Goal: Task Accomplishment & Management: Manage account settings

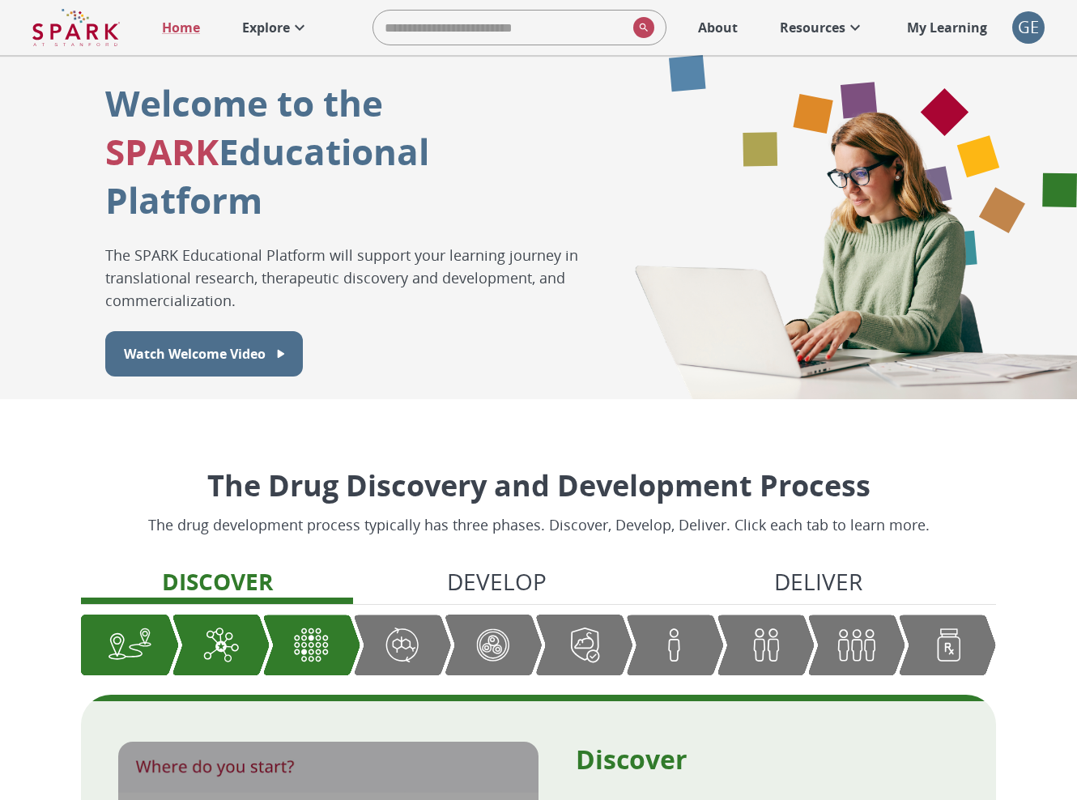
scroll to position [1680, 0]
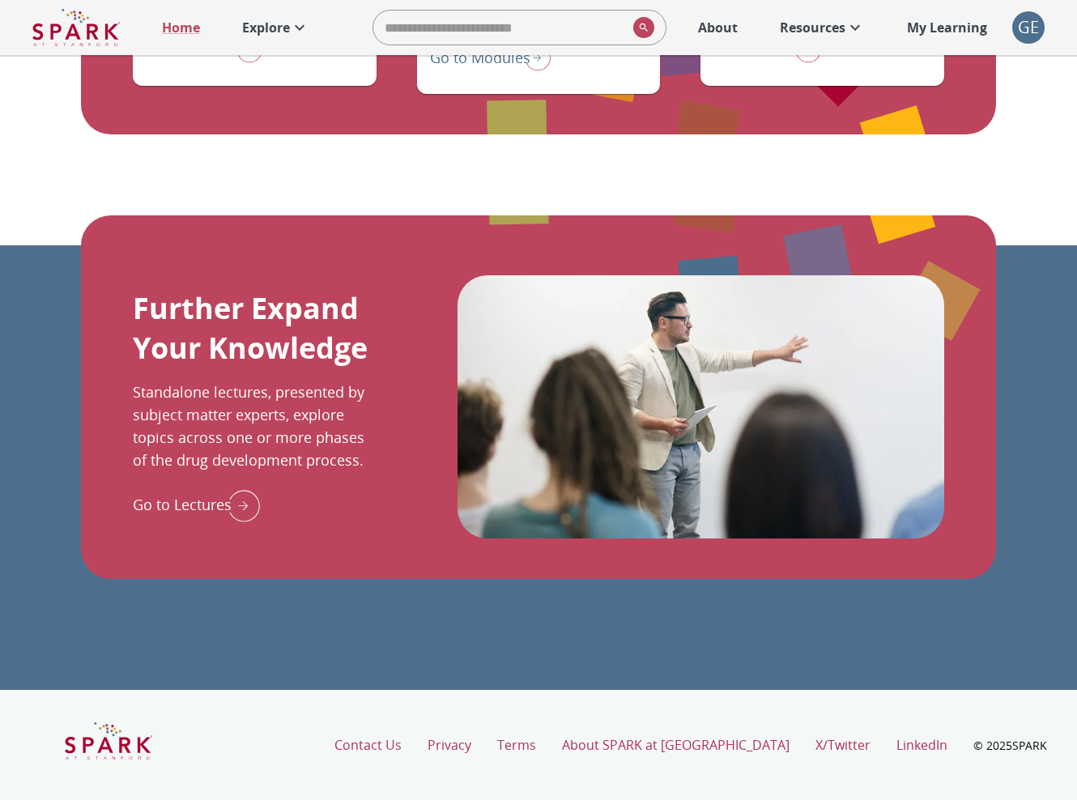
click at [1014, 18] on div "GE" at bounding box center [1028, 27] width 32 height 32
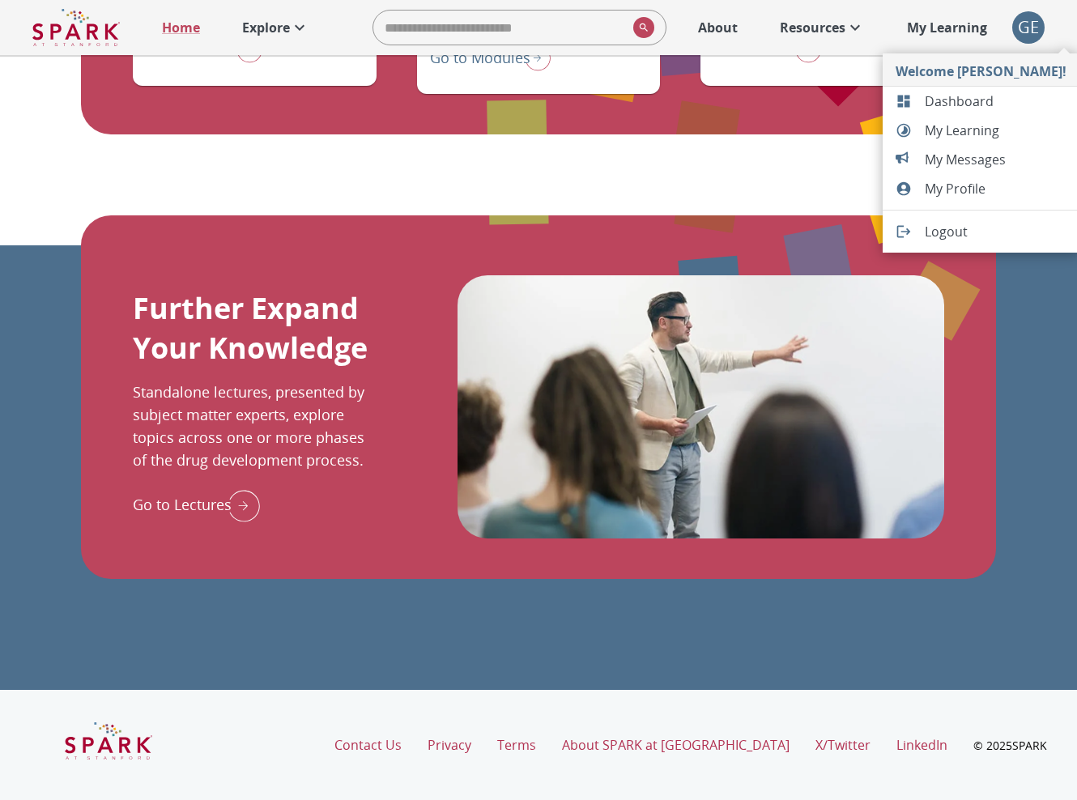
click at [966, 102] on span "Dashboard" at bounding box center [995, 100] width 142 height 19
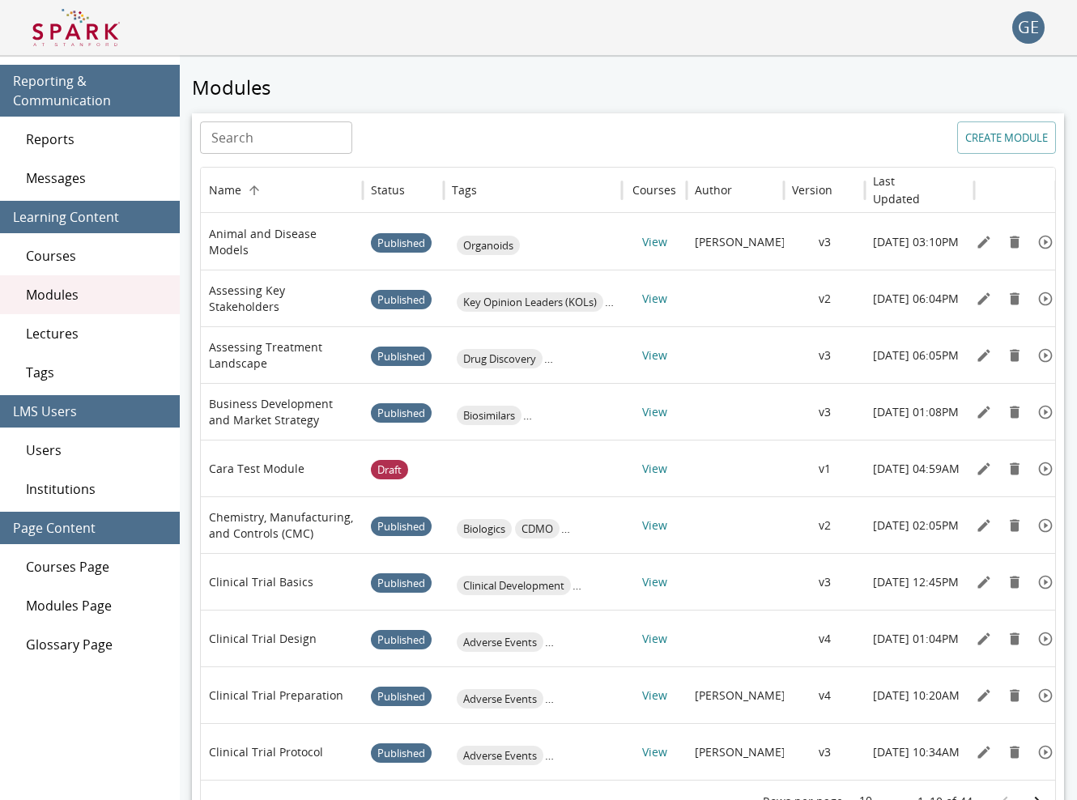
click at [57, 449] on span "Users" at bounding box center [96, 449] width 141 height 19
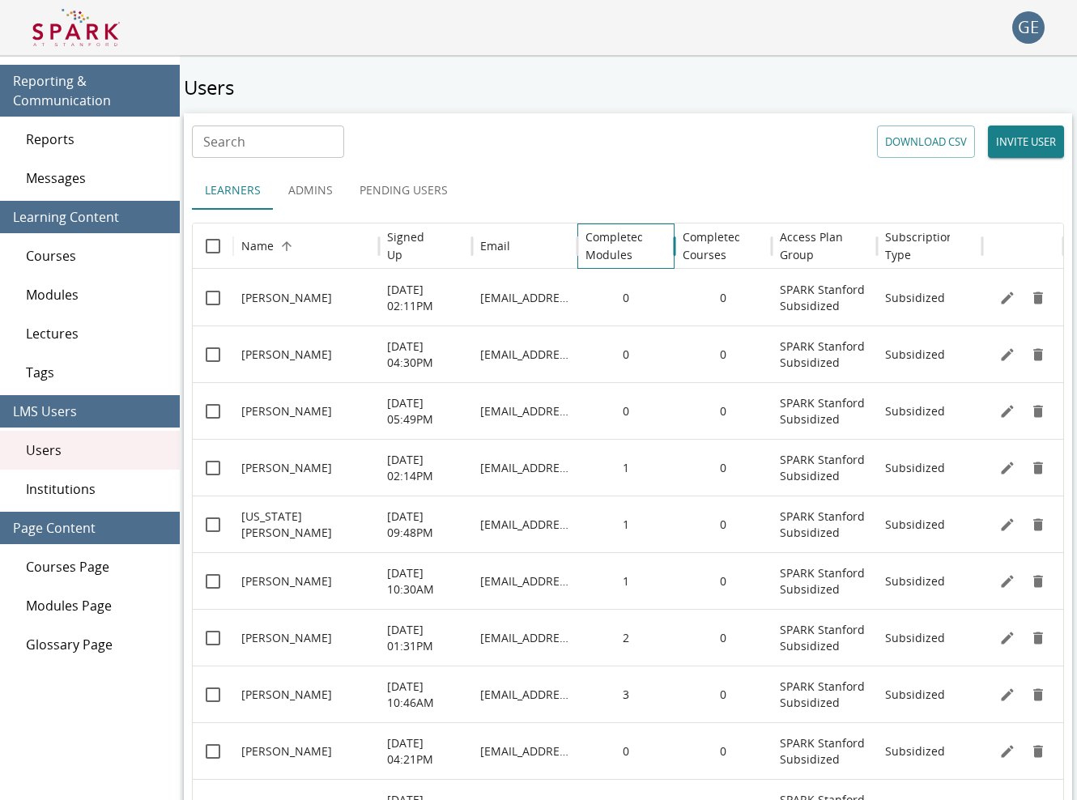
click at [610, 244] on h6 "Completed Modules" at bounding box center [614, 246] width 59 height 36
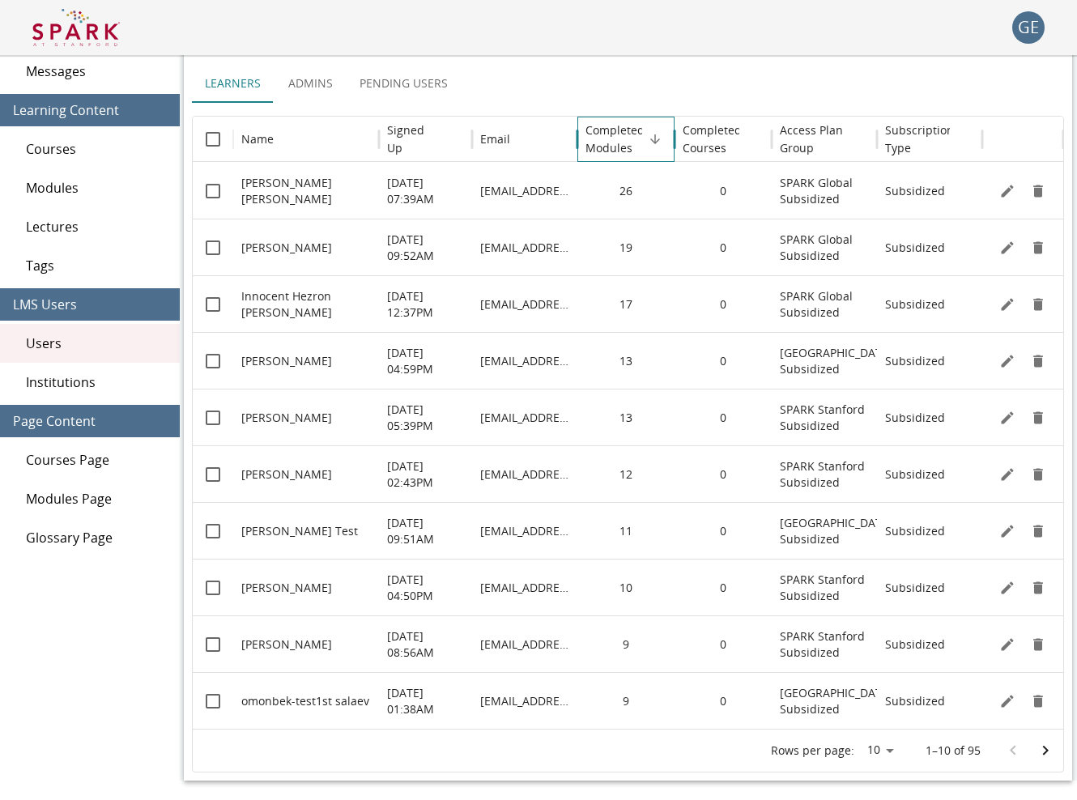
scroll to position [107, 0]
click at [1041, 745] on icon "Go to next page" at bounding box center [1044, 750] width 19 height 19
click at [1047, 745] on icon "Go to next page" at bounding box center [1044, 750] width 19 height 19
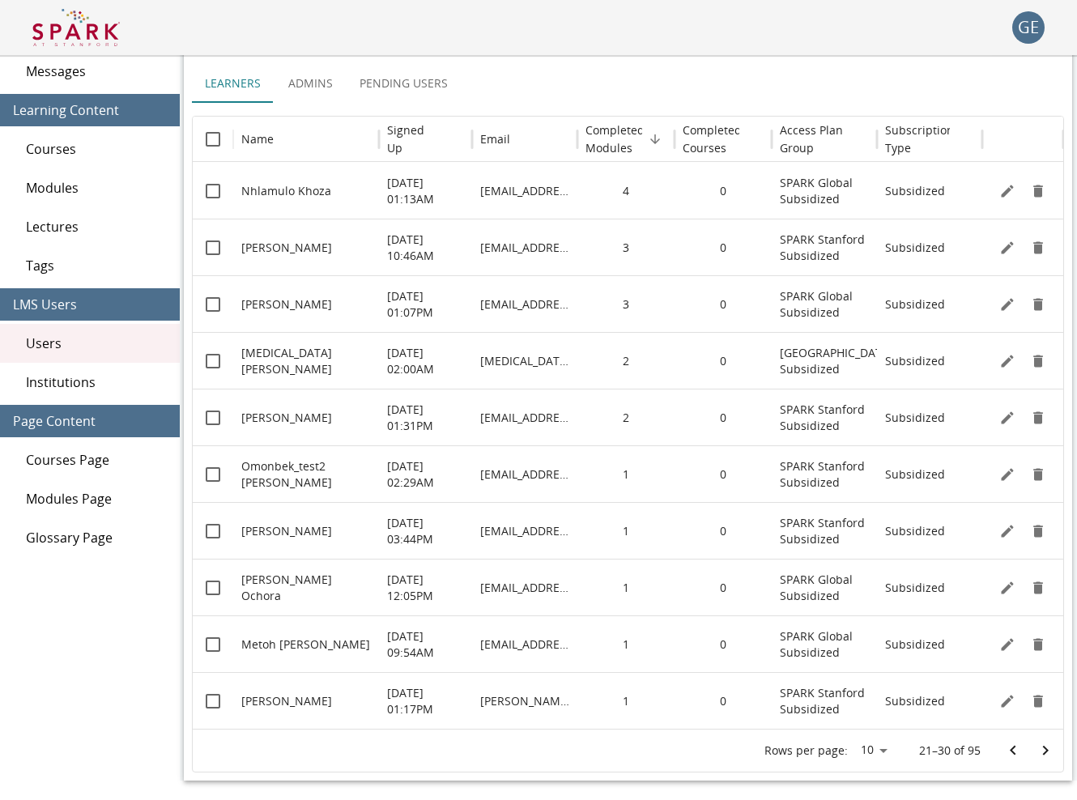
click at [1045, 748] on icon "Go to next page" at bounding box center [1046, 750] width 6 height 10
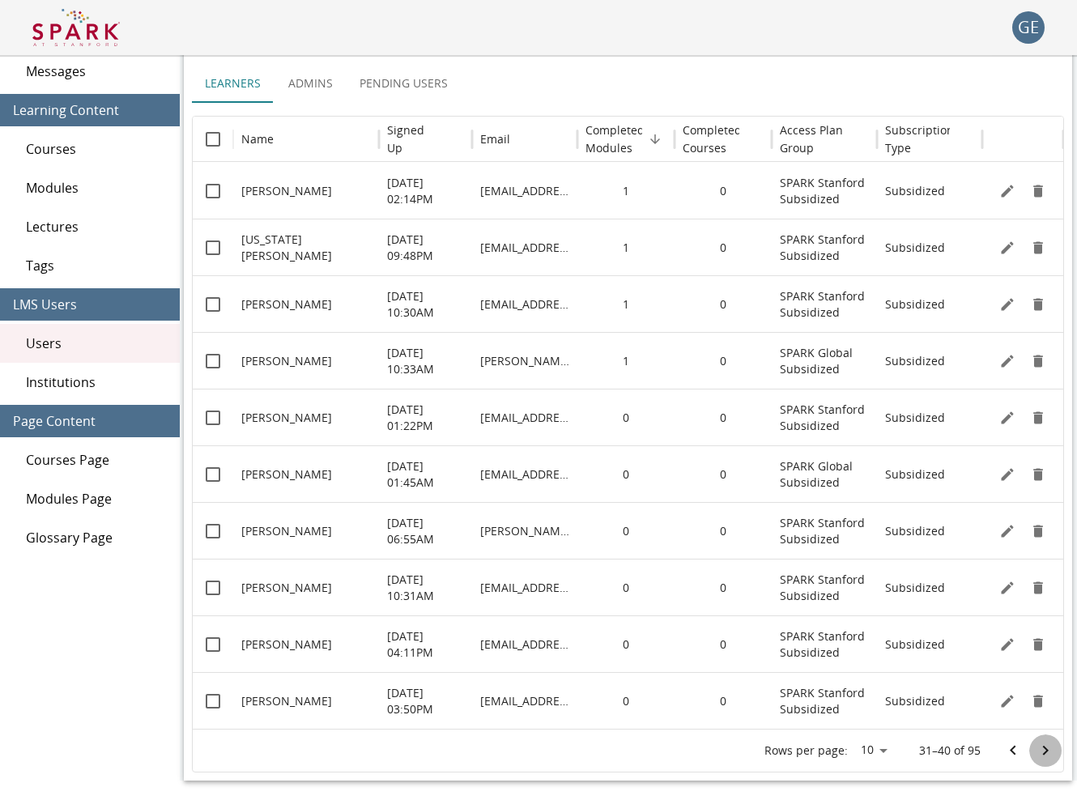
click at [1045, 748] on icon "Go to next page" at bounding box center [1046, 750] width 6 height 10
click at [1017, 754] on icon "Go to previous page" at bounding box center [1012, 750] width 19 height 19
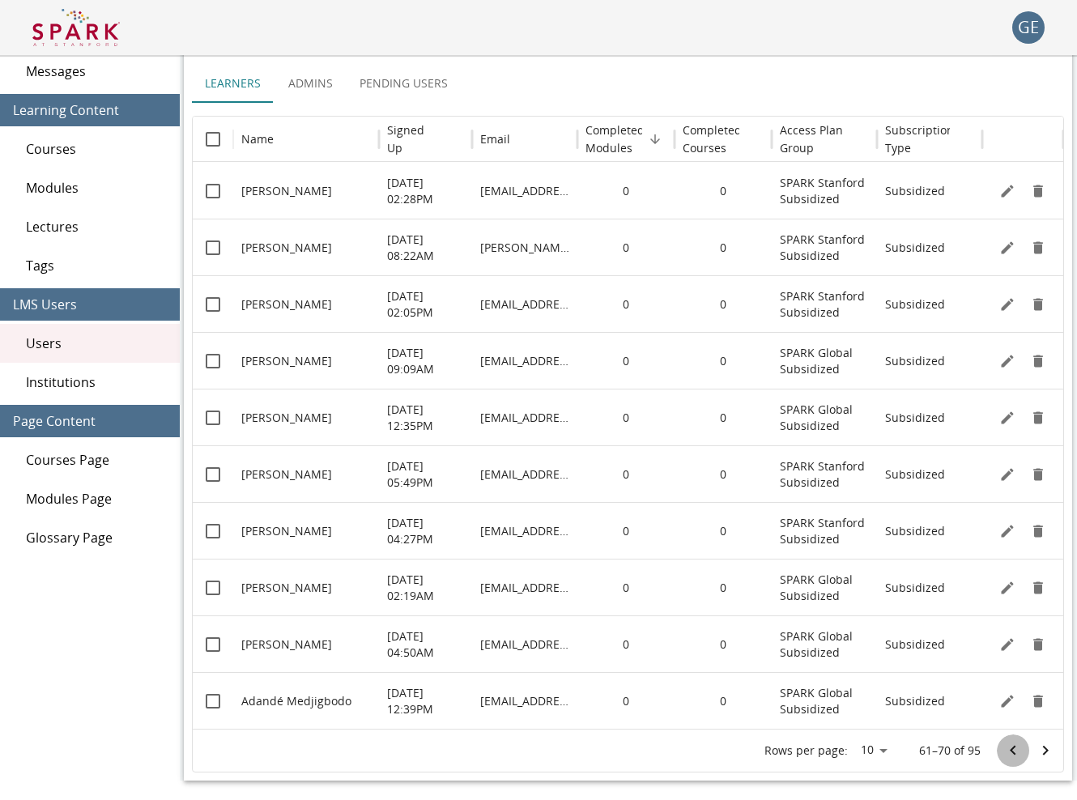
click at [1017, 754] on icon "Go to previous page" at bounding box center [1012, 750] width 19 height 19
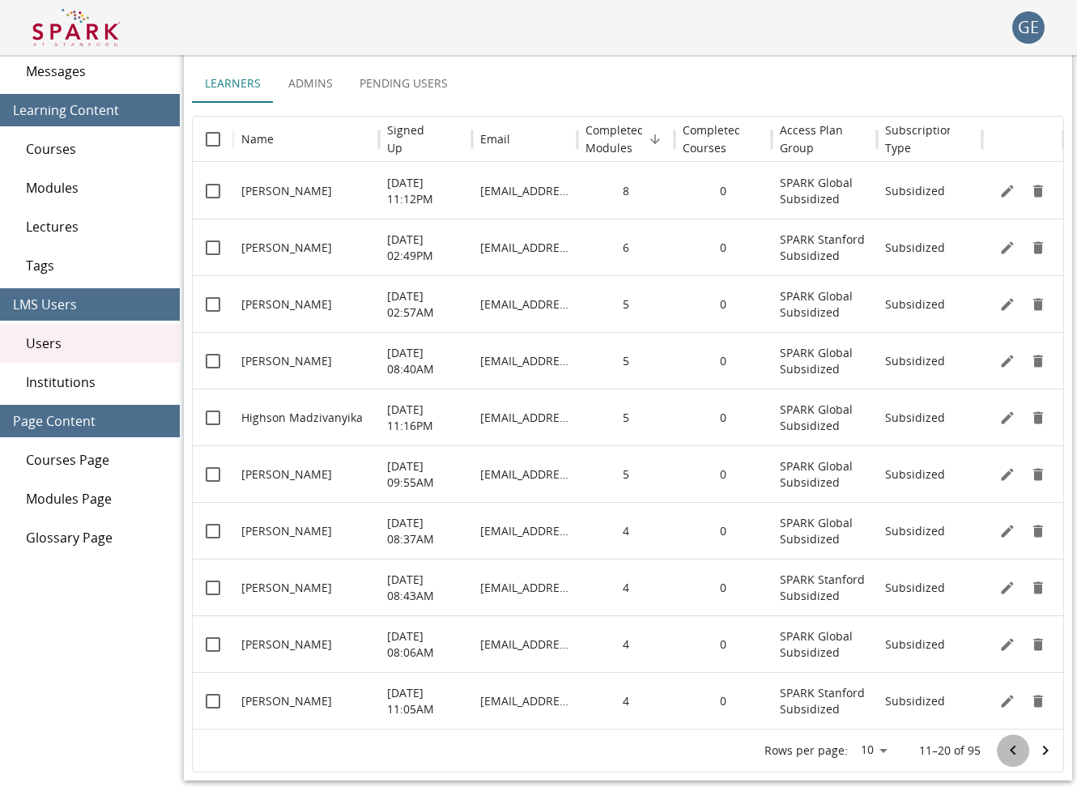
click at [1017, 754] on icon "Go to previous page" at bounding box center [1012, 750] width 19 height 19
click at [1038, 747] on icon "Go to next page" at bounding box center [1044, 750] width 19 height 19
click at [1034, 753] on button "Go to next page" at bounding box center [1045, 750] width 32 height 32
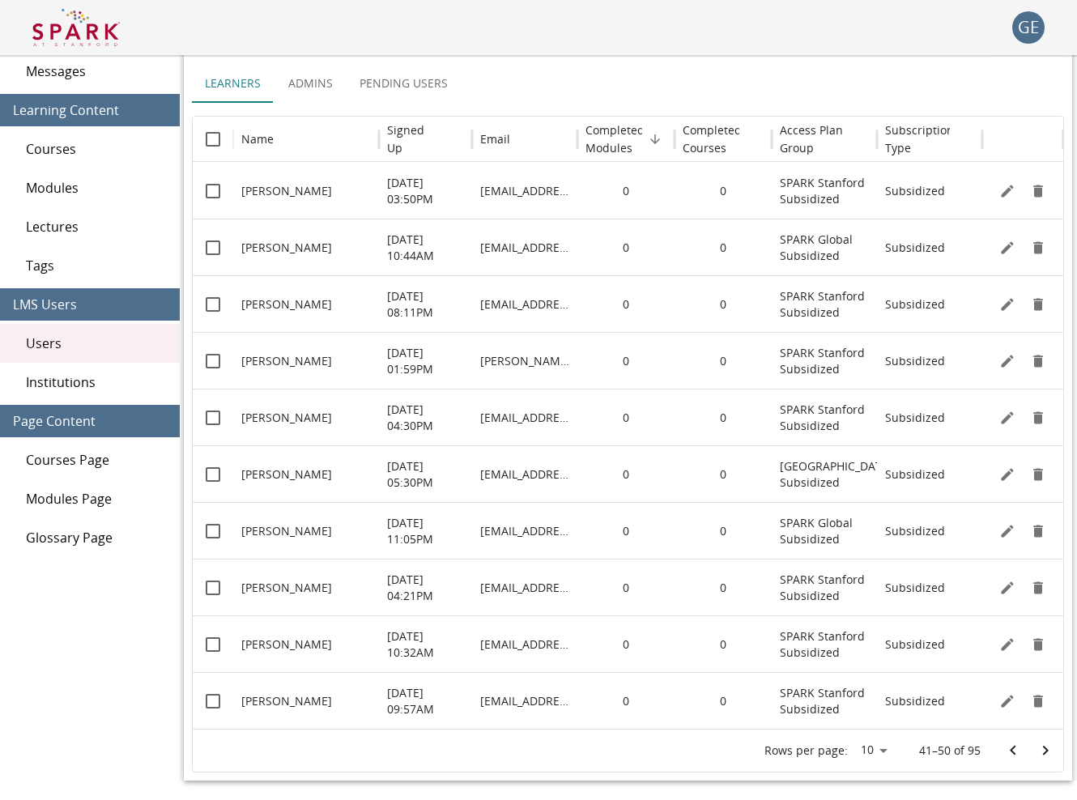
click at [1034, 753] on button "Go to next page" at bounding box center [1045, 750] width 32 height 32
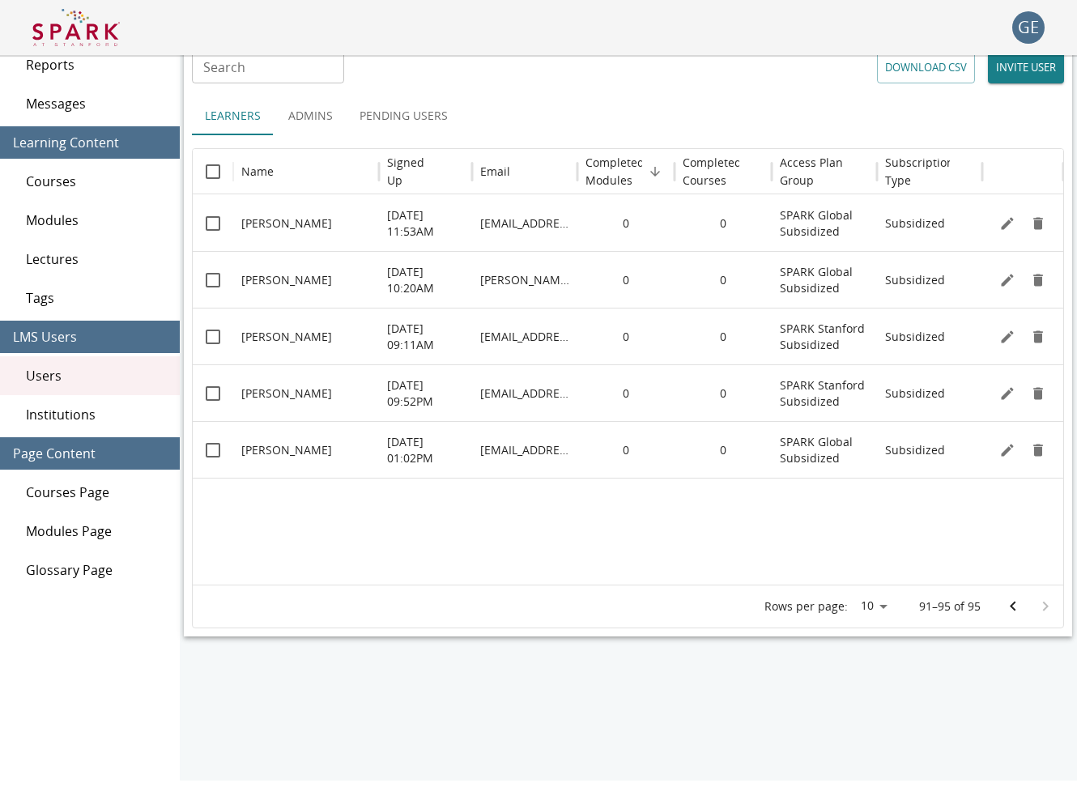
scroll to position [74, 0]
click at [426, 121] on button "Pending Users" at bounding box center [403, 115] width 114 height 39
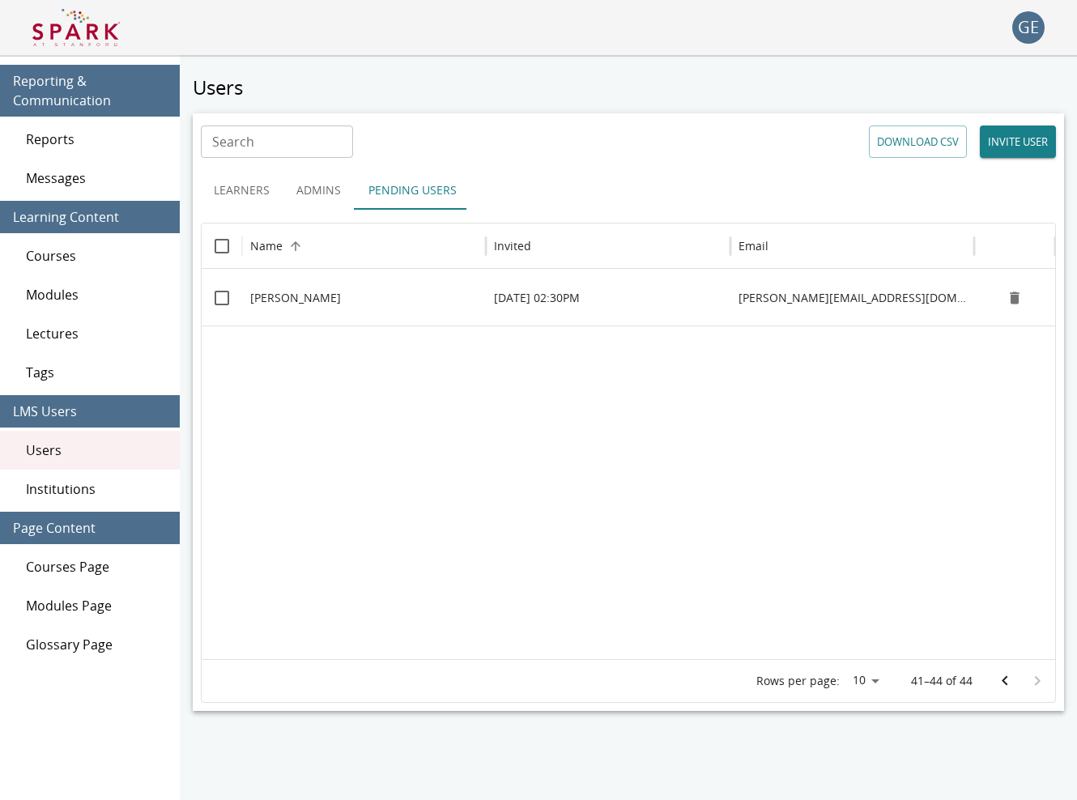
scroll to position [0, 0]
click at [240, 190] on button "Learners" at bounding box center [242, 190] width 82 height 39
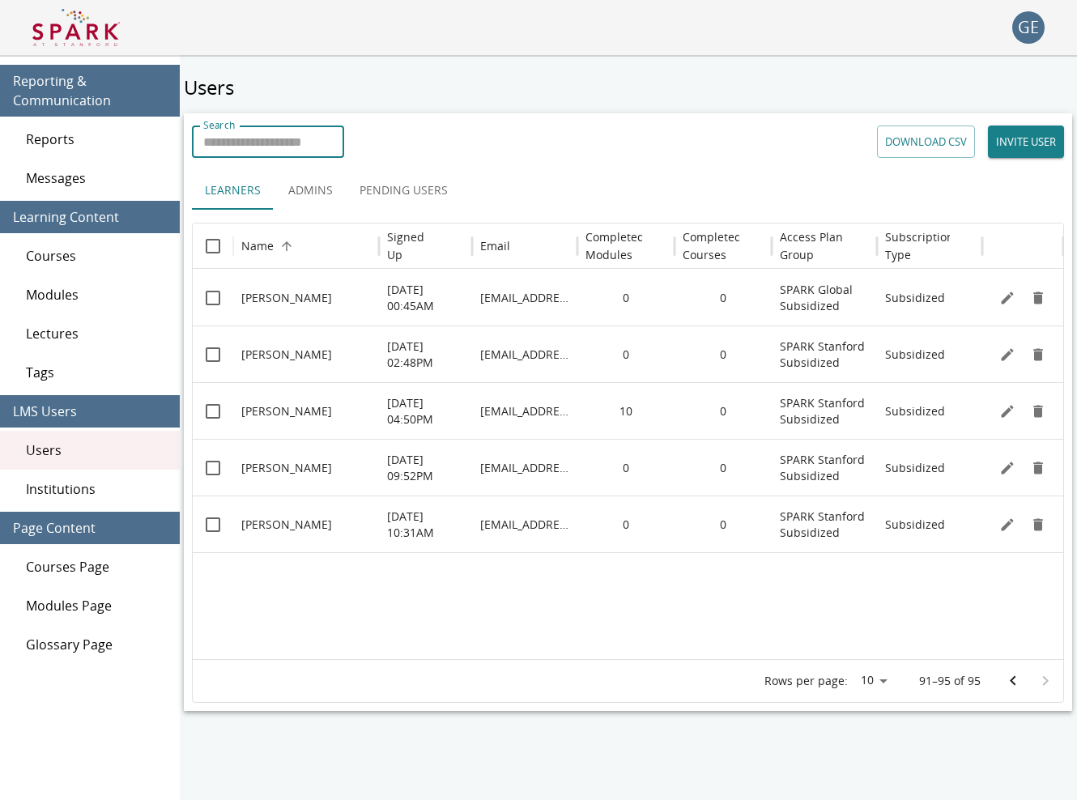
click at [258, 152] on input "Search" at bounding box center [268, 141] width 152 height 32
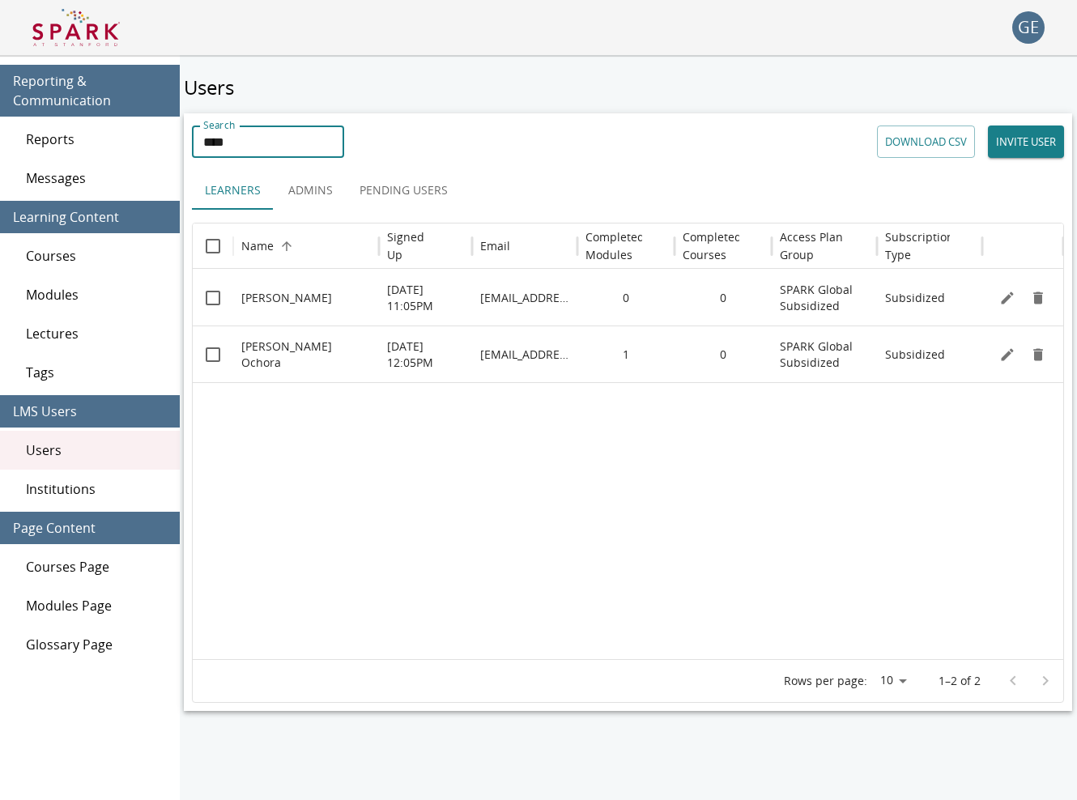
type input "****"
drag, startPoint x: 258, startPoint y: 152, endPoint x: 1004, endPoint y: 361, distance: 775.0
click at [1004, 361] on icon "Edit" at bounding box center [1007, 354] width 16 height 16
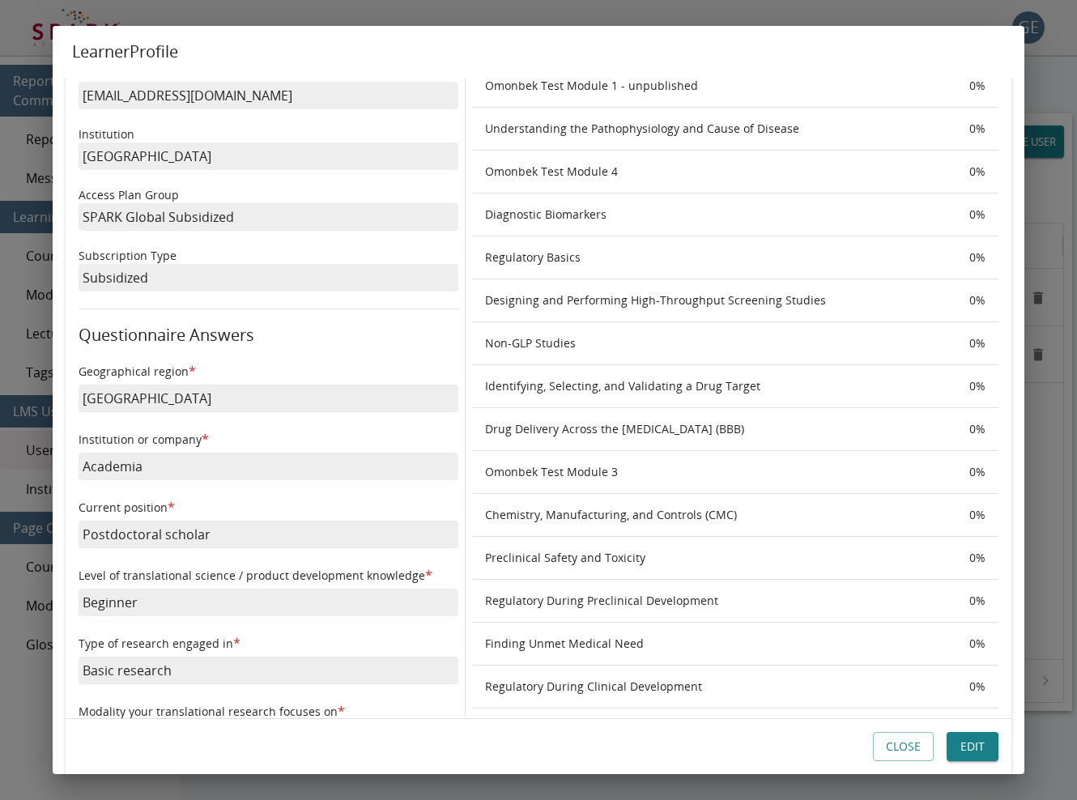
scroll to position [56, 0]
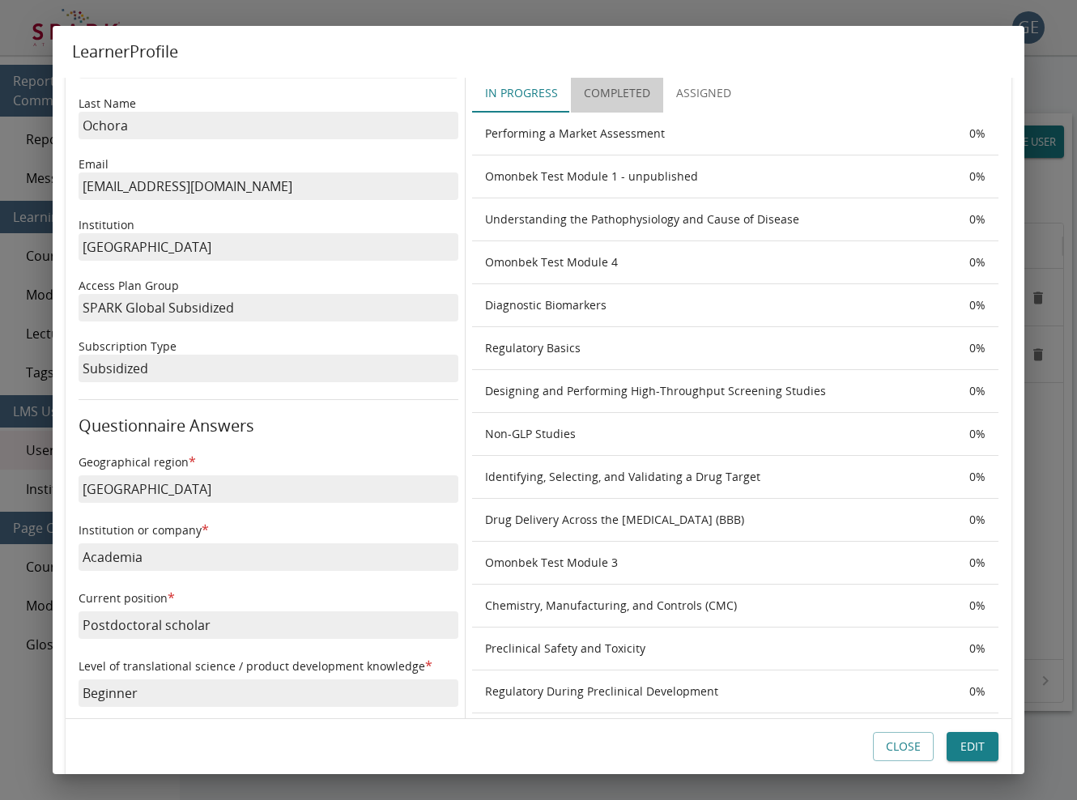
click at [605, 84] on button "Completed" at bounding box center [617, 93] width 92 height 39
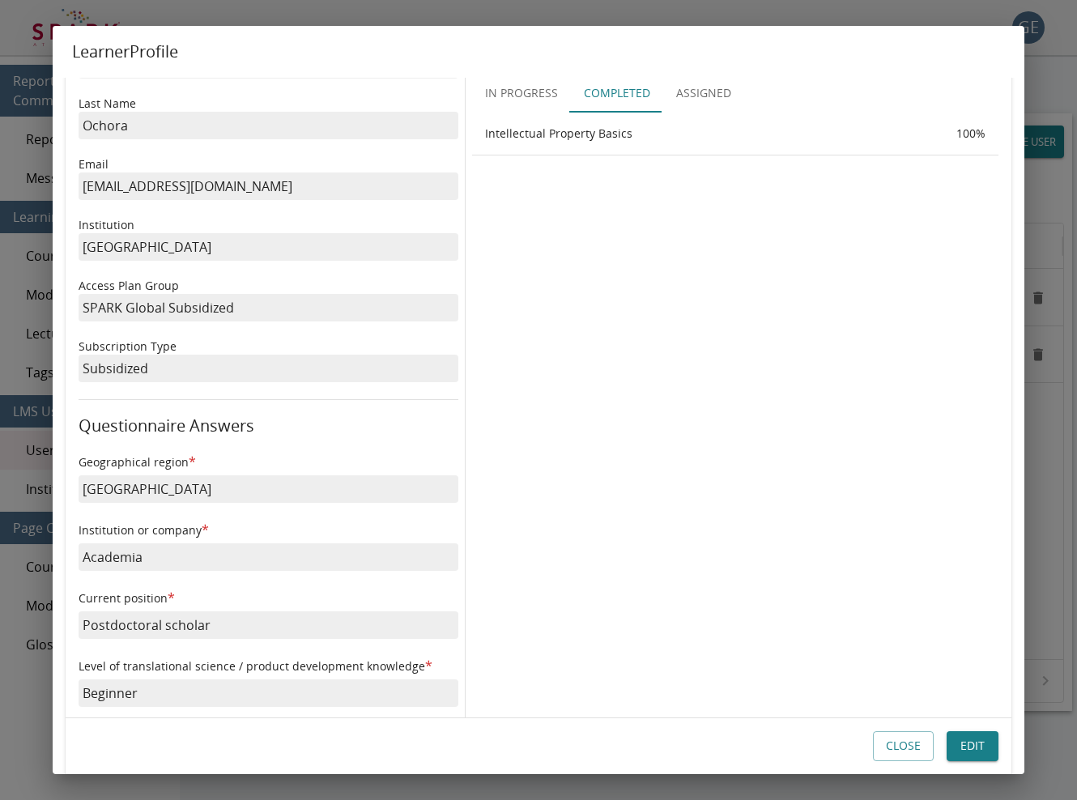
click at [915, 754] on button "Close" at bounding box center [903, 747] width 61 height 30
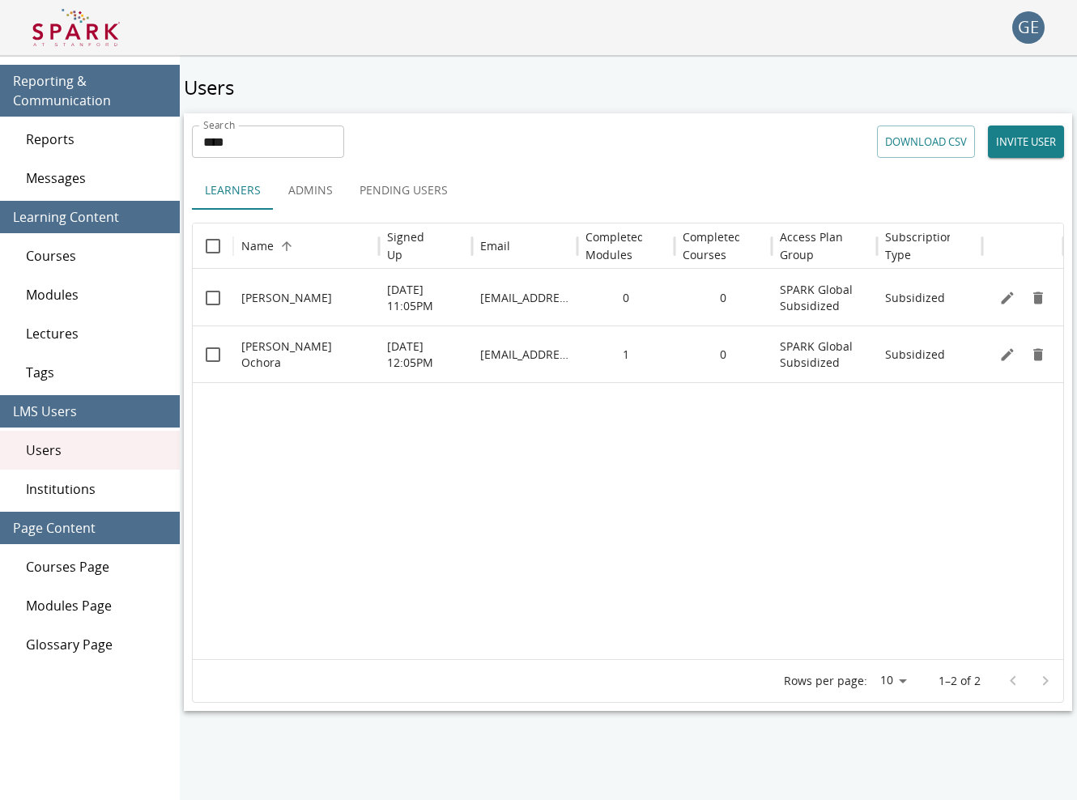
click at [76, 135] on span "Reports" at bounding box center [96, 139] width 141 height 19
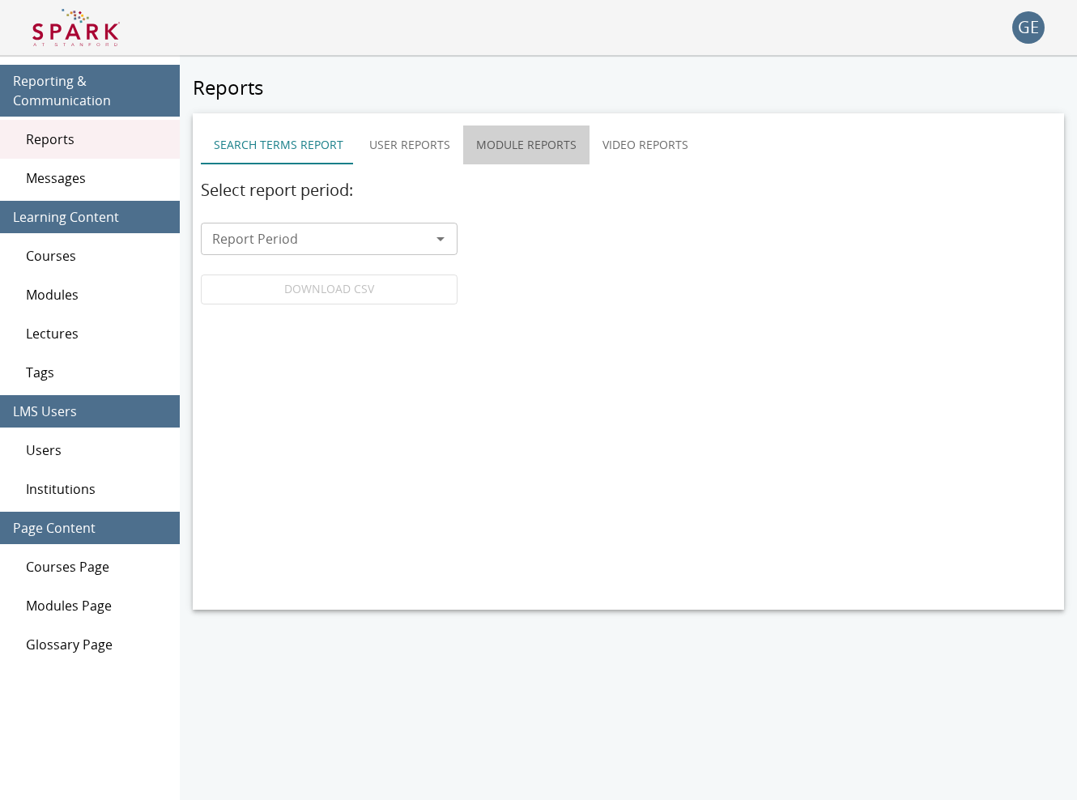
click at [509, 141] on button "Module Reports" at bounding box center [526, 144] width 126 height 39
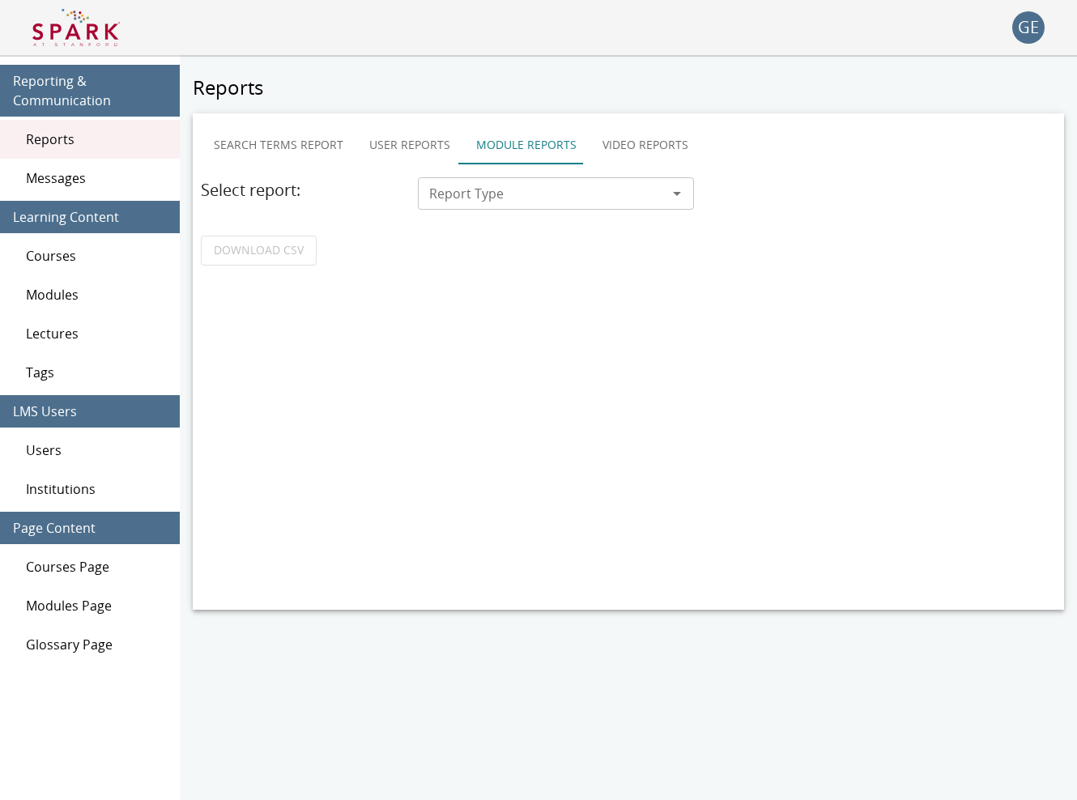
click at [488, 201] on input "Report Type" at bounding box center [543, 193] width 240 height 23
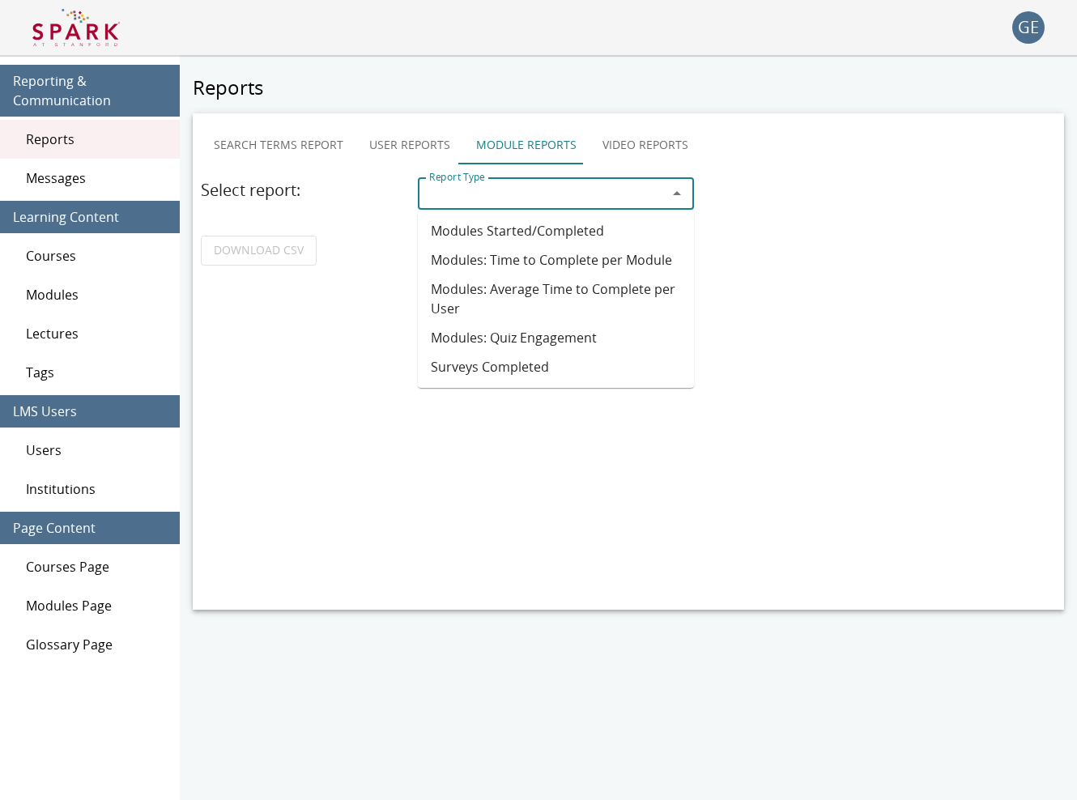
click at [484, 236] on li "Modules Started/Completed" at bounding box center [556, 230] width 276 height 29
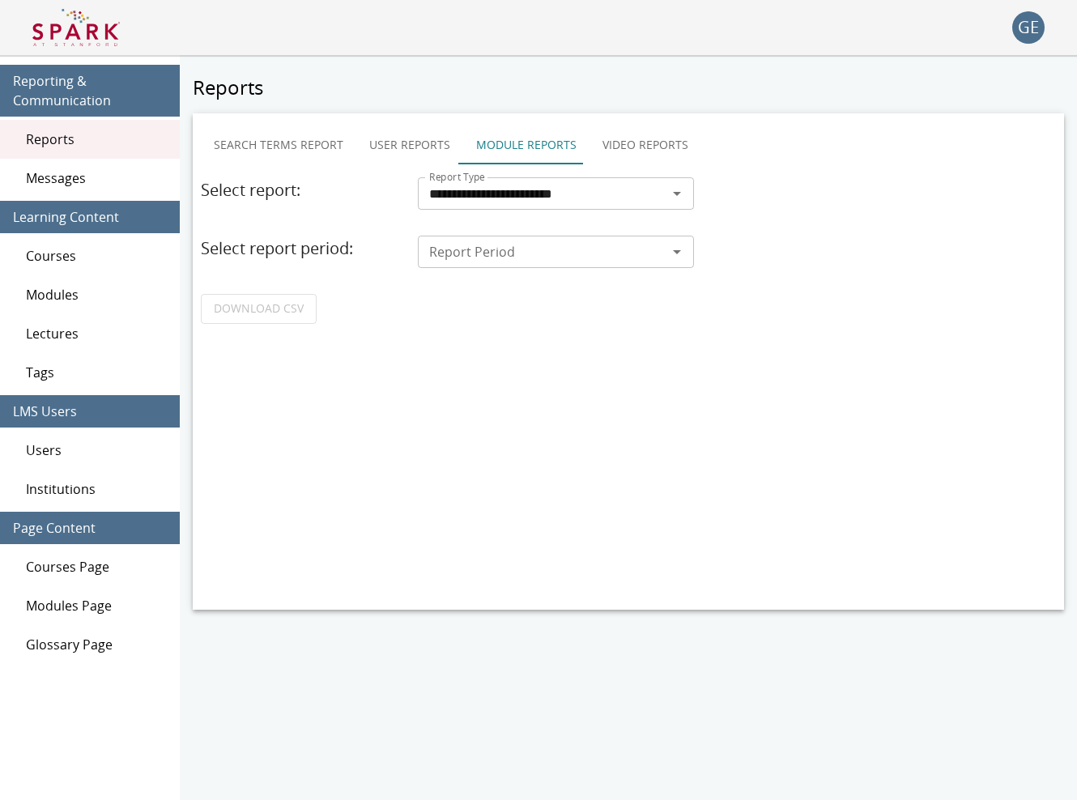
type input "**********"
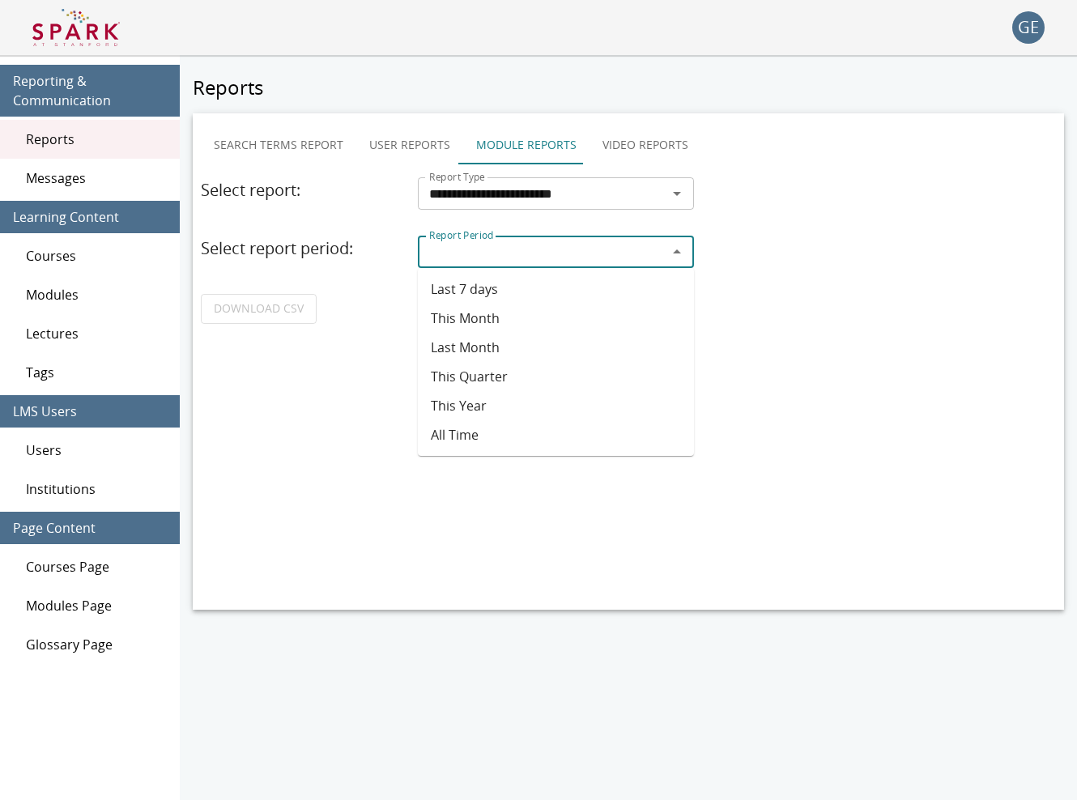
click at [478, 259] on input "Report Period" at bounding box center [543, 251] width 240 height 23
click at [464, 315] on li "This Month" at bounding box center [556, 318] width 276 height 29
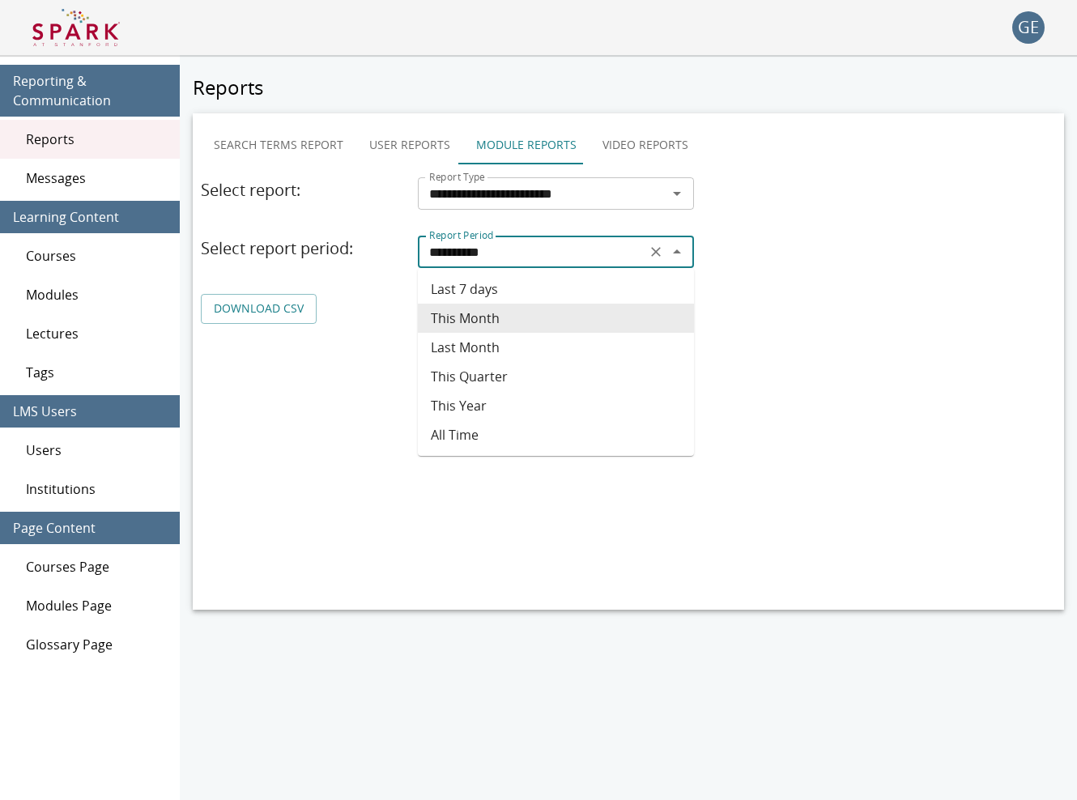
click at [498, 241] on input "**********" at bounding box center [532, 251] width 219 height 23
click at [467, 295] on li "Last 7 days" at bounding box center [556, 288] width 276 height 29
type input "**********"
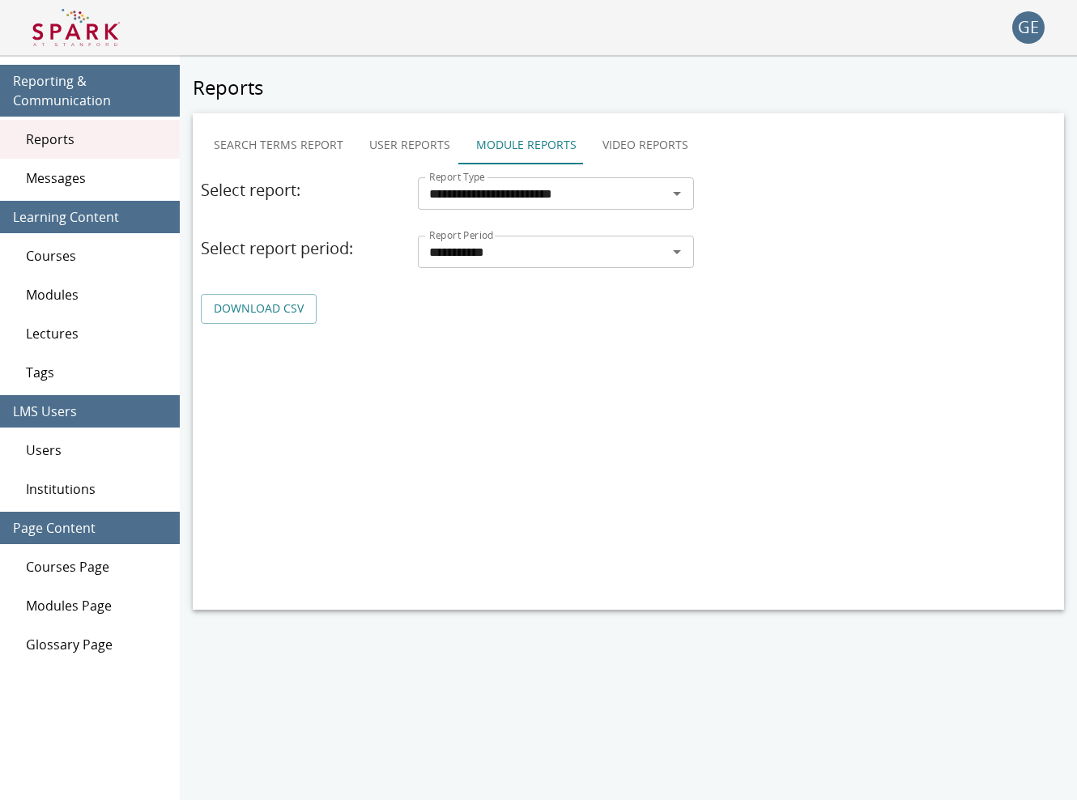
click at [232, 301] on link "DOWNLOAD CSV" at bounding box center [259, 309] width 116 height 30
click at [385, 168] on div "**********" at bounding box center [628, 224] width 855 height 198
click at [398, 147] on button "User Reports" at bounding box center [409, 144] width 107 height 39
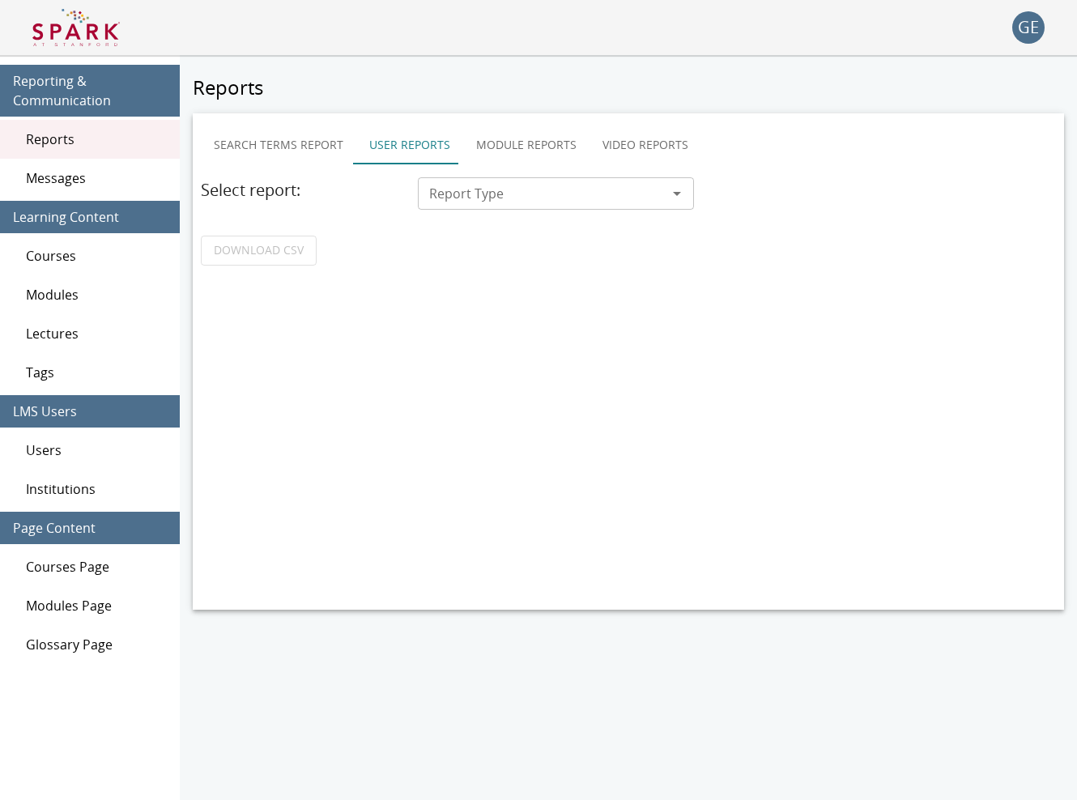
click at [461, 197] on input "Report Type" at bounding box center [543, 193] width 240 height 23
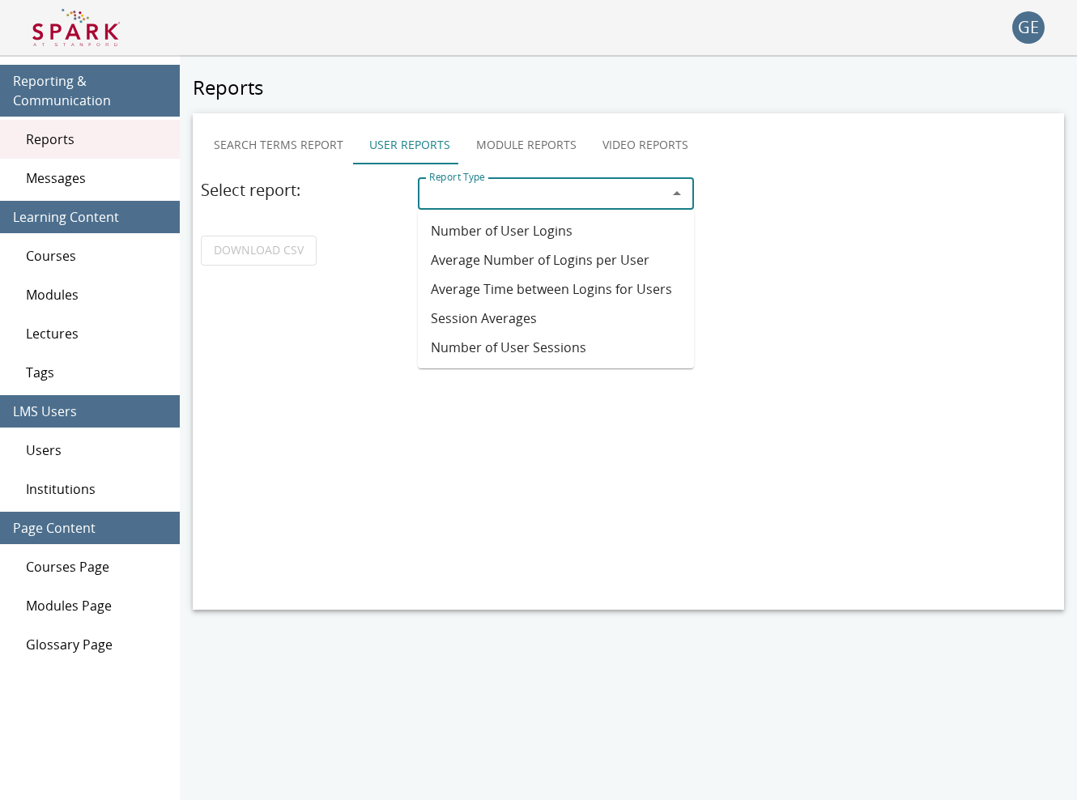
click at [461, 236] on li "Number of User Logins" at bounding box center [556, 230] width 276 height 29
type input "**********"
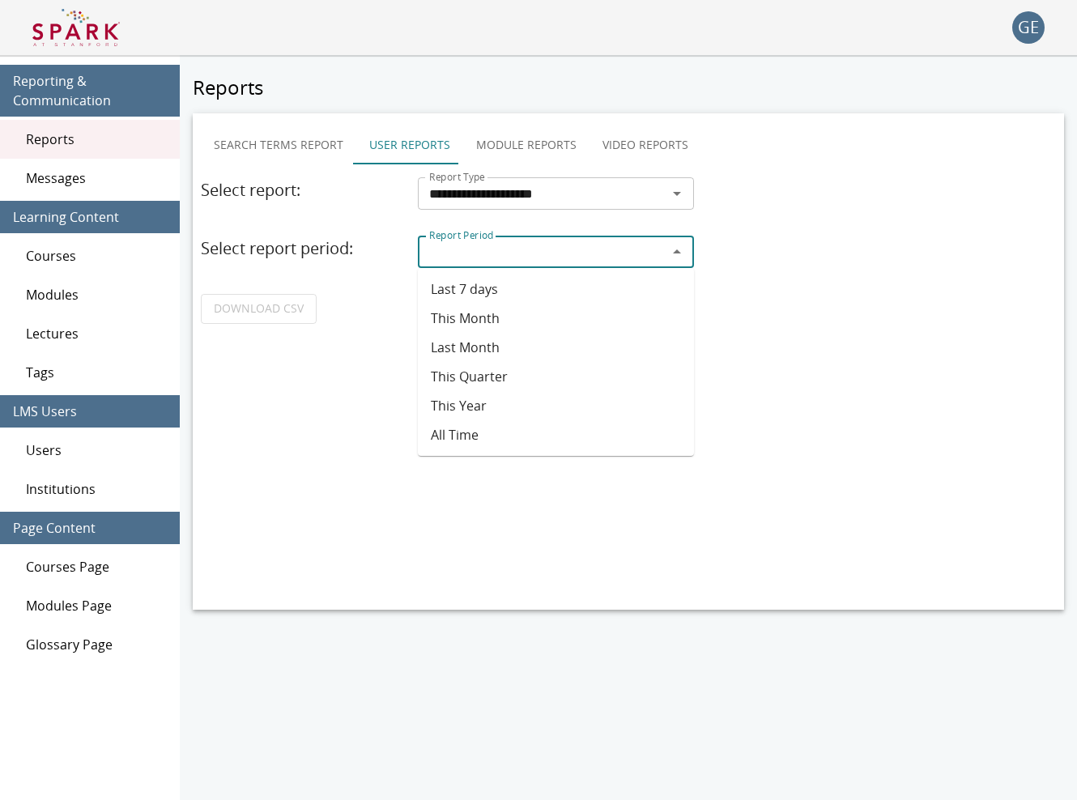
click at [499, 256] on input "Report Period" at bounding box center [543, 251] width 240 height 23
click at [478, 290] on li "Last 7 days" at bounding box center [556, 288] width 276 height 29
type input "**********"
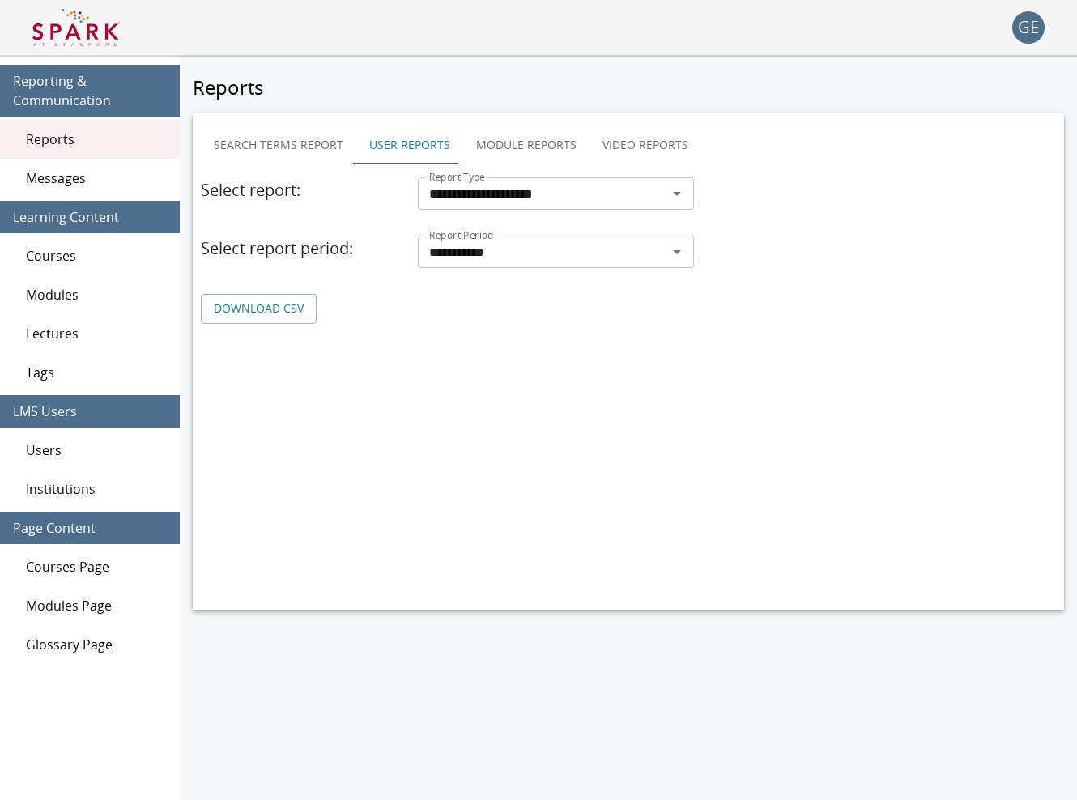
click at [287, 313] on link "DOWNLOAD CSV" at bounding box center [259, 309] width 116 height 30
click at [50, 453] on span "Users" at bounding box center [96, 449] width 141 height 19
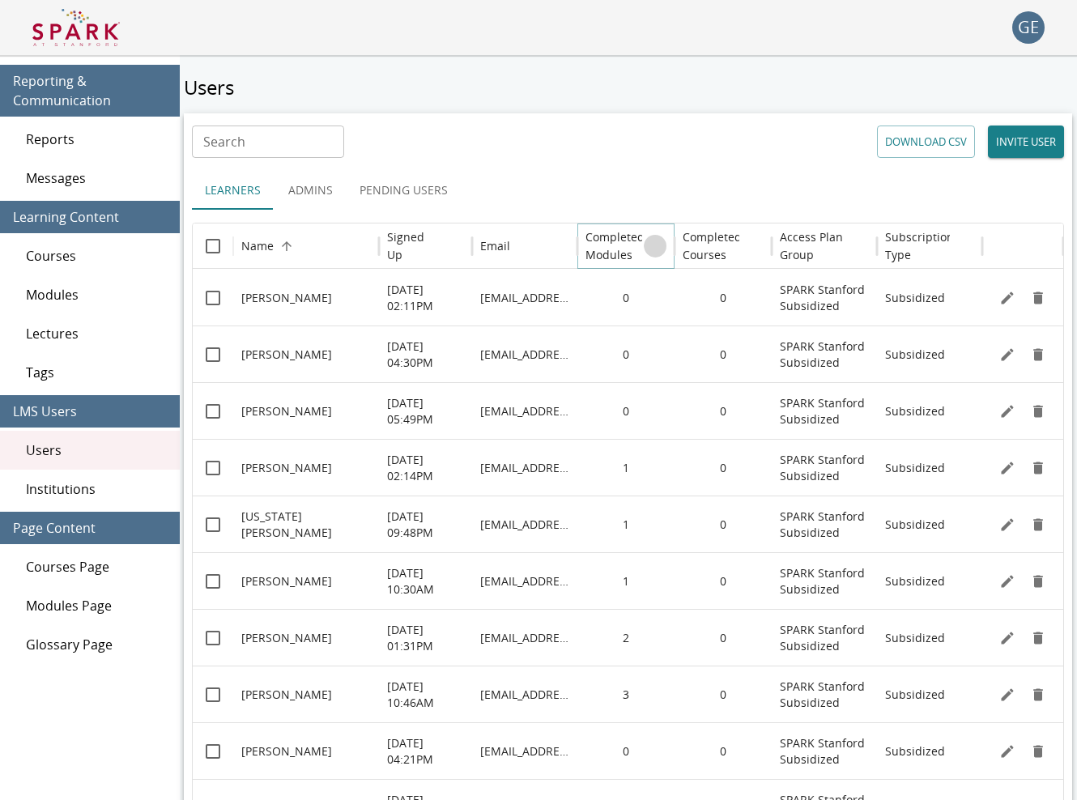
click at [648, 236] on button "Sort" at bounding box center [654, 246] width 23 height 23
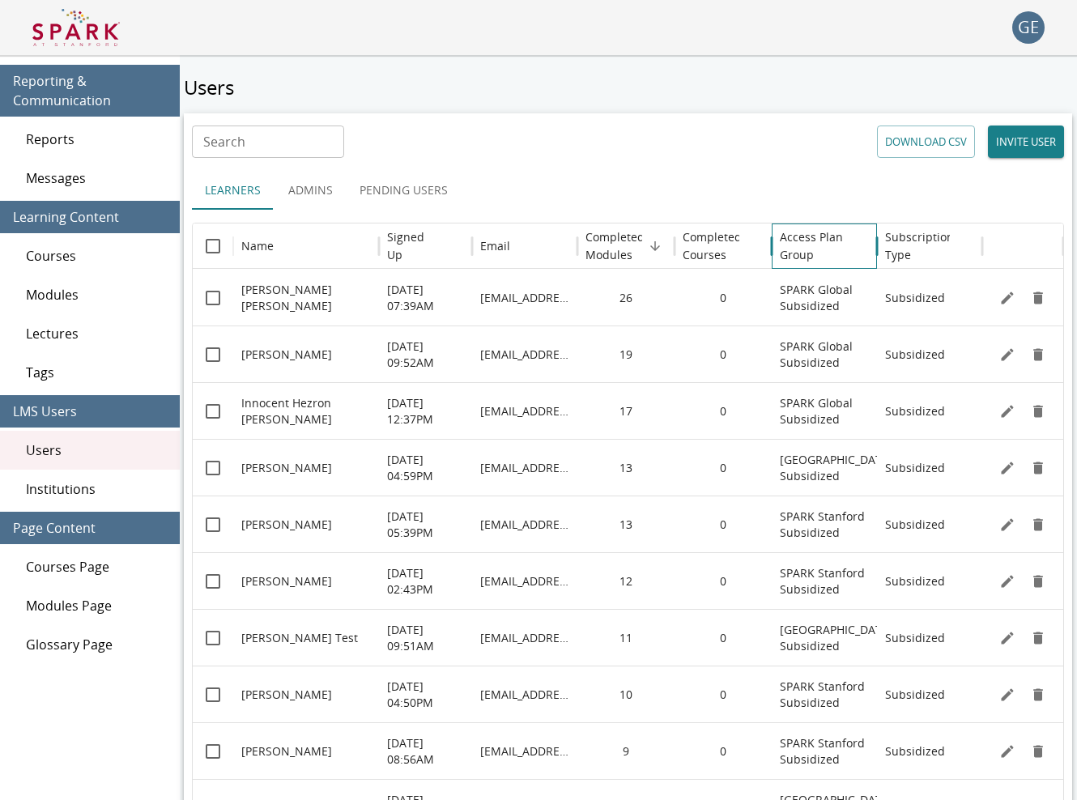
click at [805, 244] on h6 "Access Plan Group" at bounding box center [823, 246] width 89 height 36
click at [834, 236] on h6 "Access Plan Group" at bounding box center [823, 246] width 89 height 36
click at [796, 257] on h6 "Access Plan Group" at bounding box center [823, 246] width 89 height 36
click at [809, 300] on p "SPARK Global Subsidized" at bounding box center [823, 298] width 89 height 32
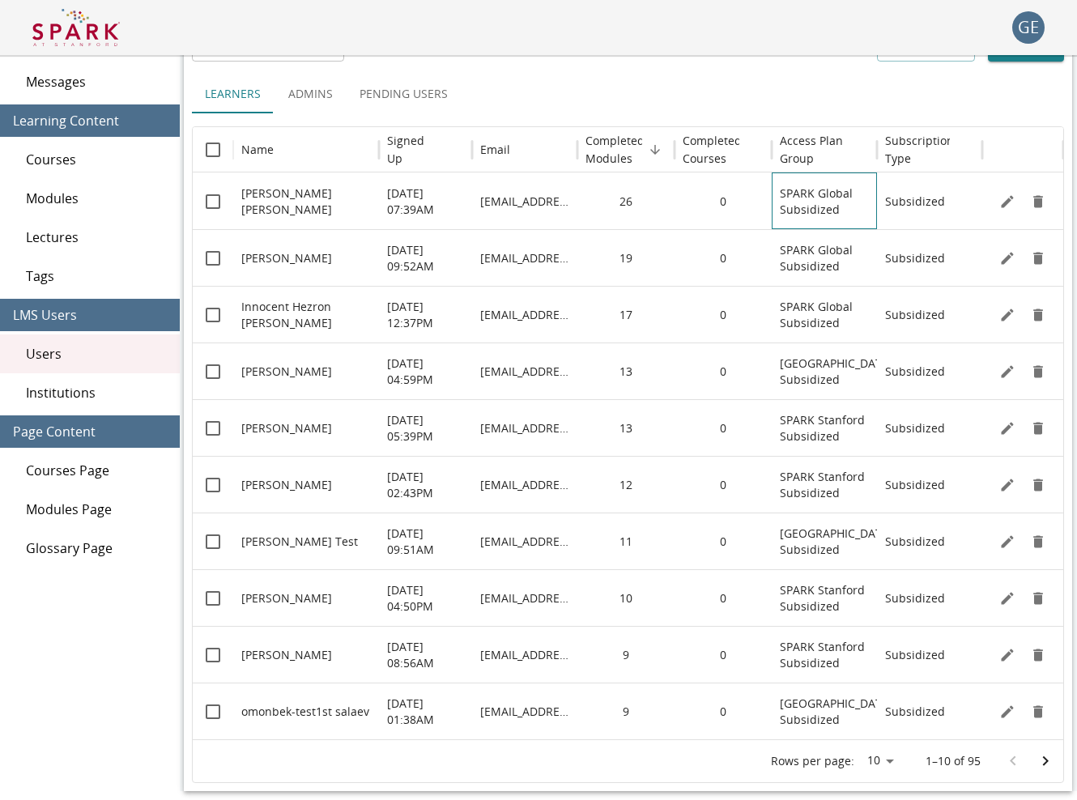
scroll to position [99, 0]
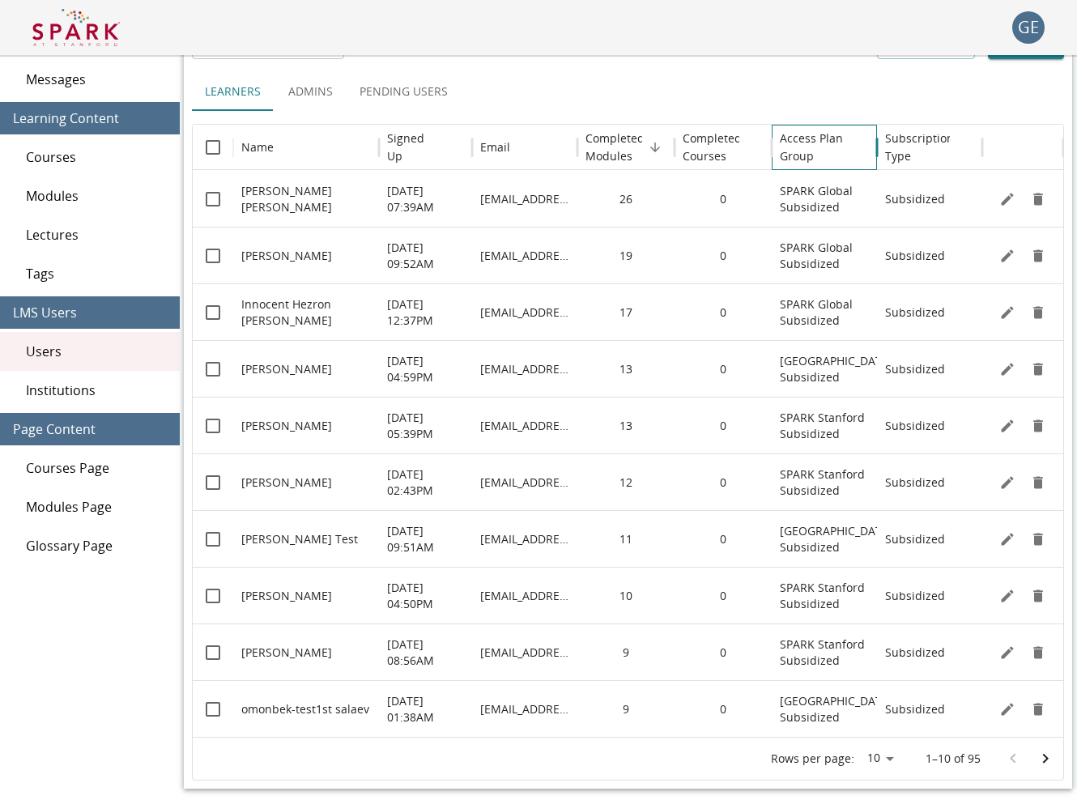
click at [832, 146] on h6 "Access Plan Group" at bounding box center [823, 148] width 89 height 36
click at [817, 146] on h6 "Access Plan Group" at bounding box center [823, 148] width 89 height 36
click at [689, 146] on h6 "Completed Courses" at bounding box center [711, 148] width 59 height 36
click at [794, 154] on h6 "Access Plan Group" at bounding box center [823, 148] width 89 height 36
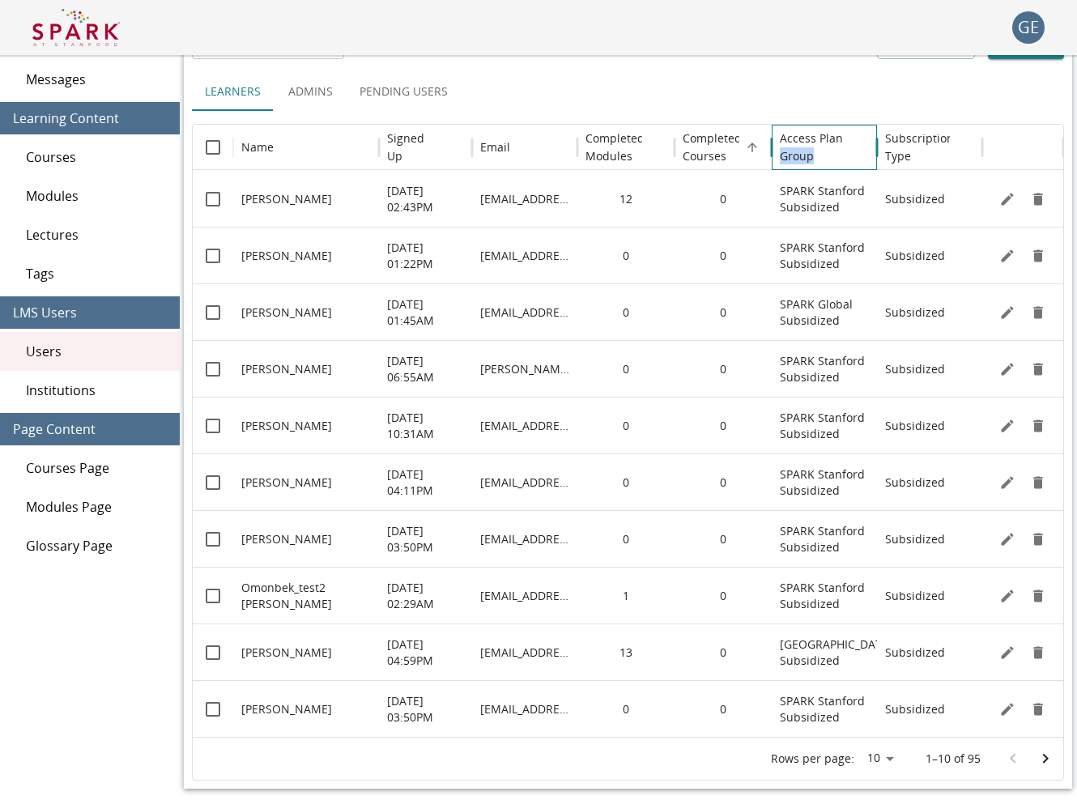
click at [794, 154] on h6 "Access Plan Group" at bounding box center [823, 148] width 89 height 36
click at [898, 150] on h6 "Subscription Type" at bounding box center [919, 148] width 69 height 36
click at [850, 147] on h6 "Access Plan Group" at bounding box center [823, 148] width 89 height 36
click at [855, 130] on h6 "Access Plan Group" at bounding box center [823, 148] width 89 height 36
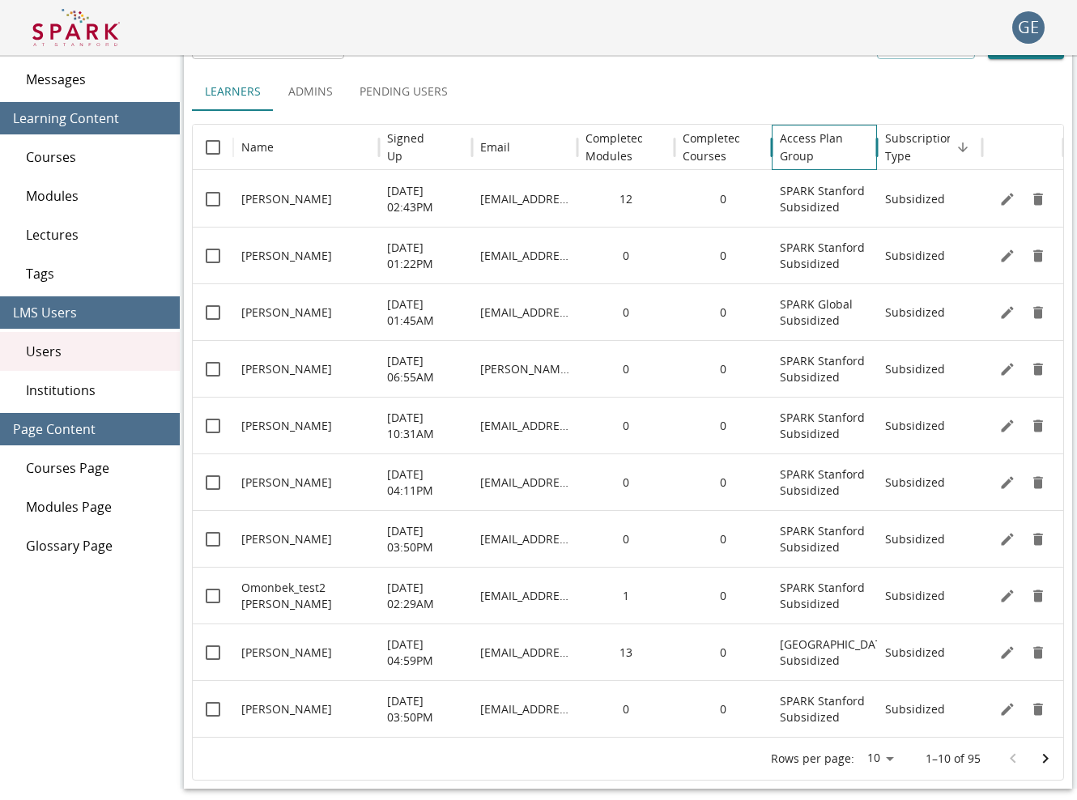
click at [812, 135] on h6 "Access Plan Group" at bounding box center [823, 148] width 89 height 36
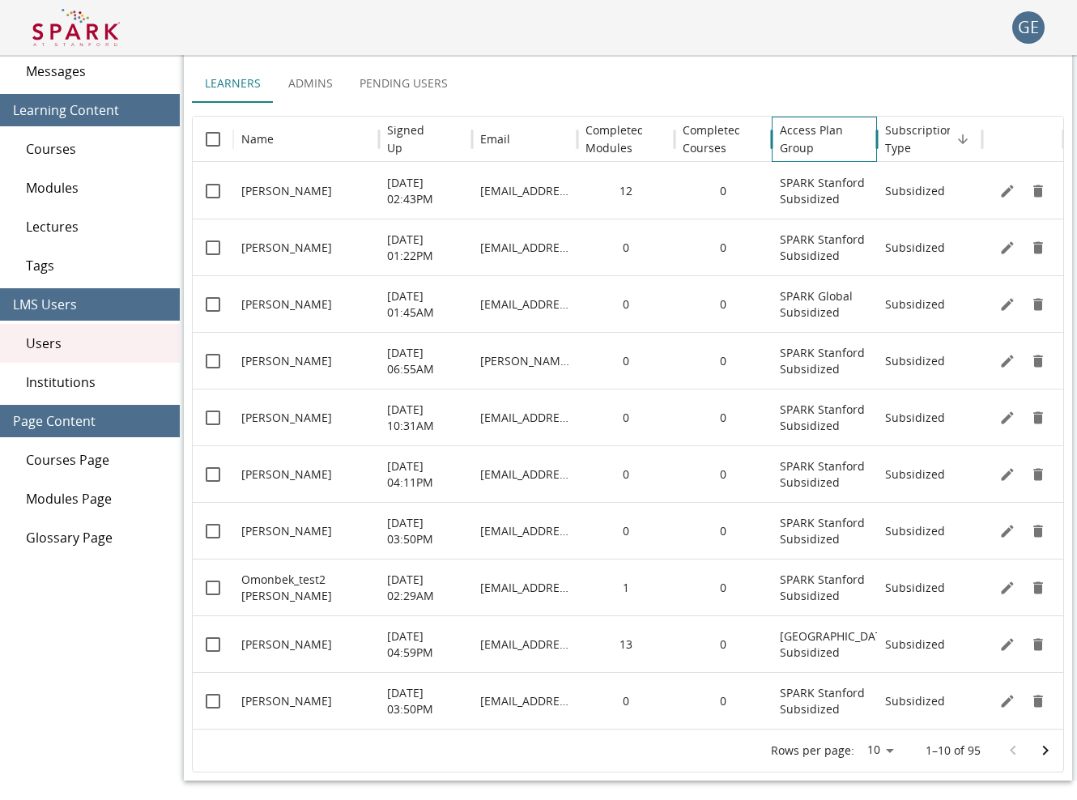
scroll to position [107, 0]
click at [1047, 746] on icon "Go to next page" at bounding box center [1044, 750] width 19 height 19
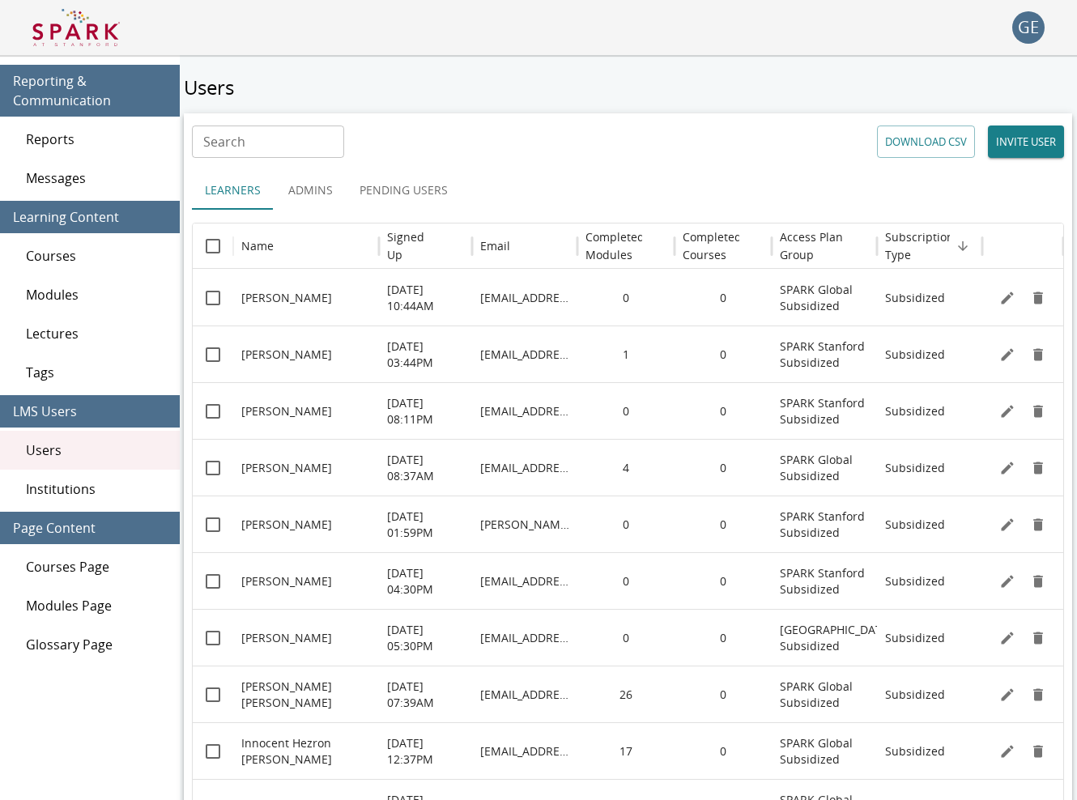
scroll to position [0, 0]
click at [928, 130] on button "DOWNLOAD CSV" at bounding box center [926, 141] width 98 height 32
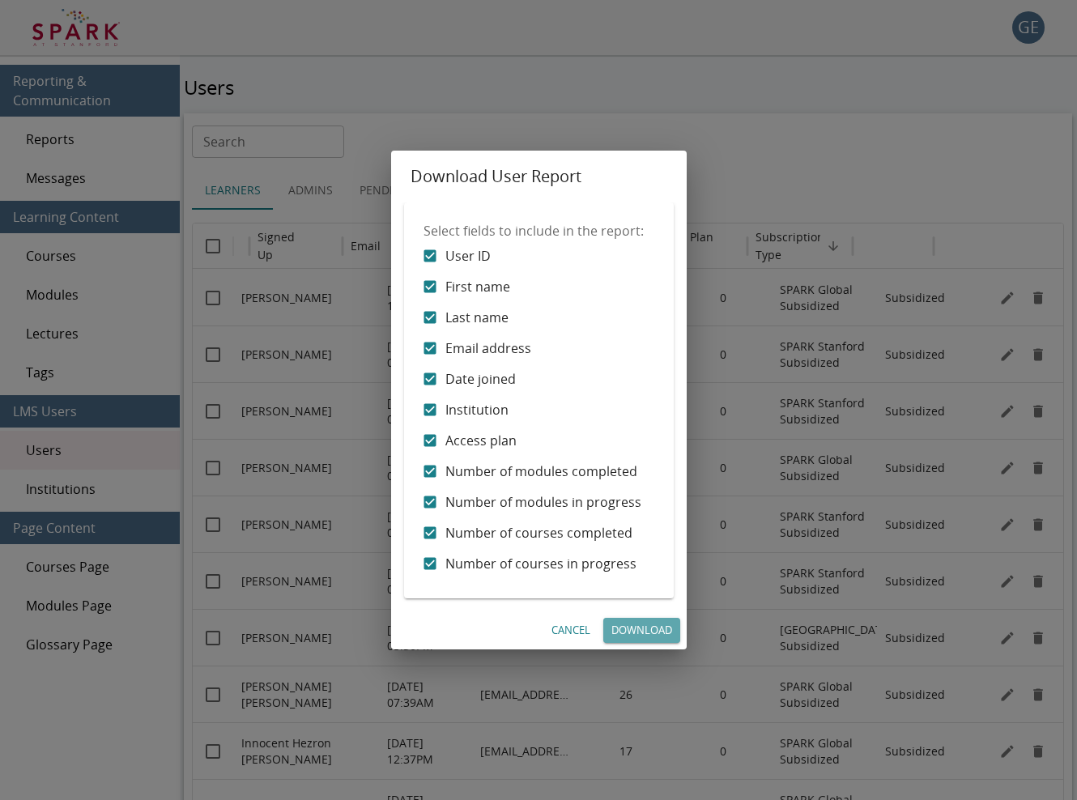
click at [625, 626] on link "Download" at bounding box center [641, 630] width 77 height 25
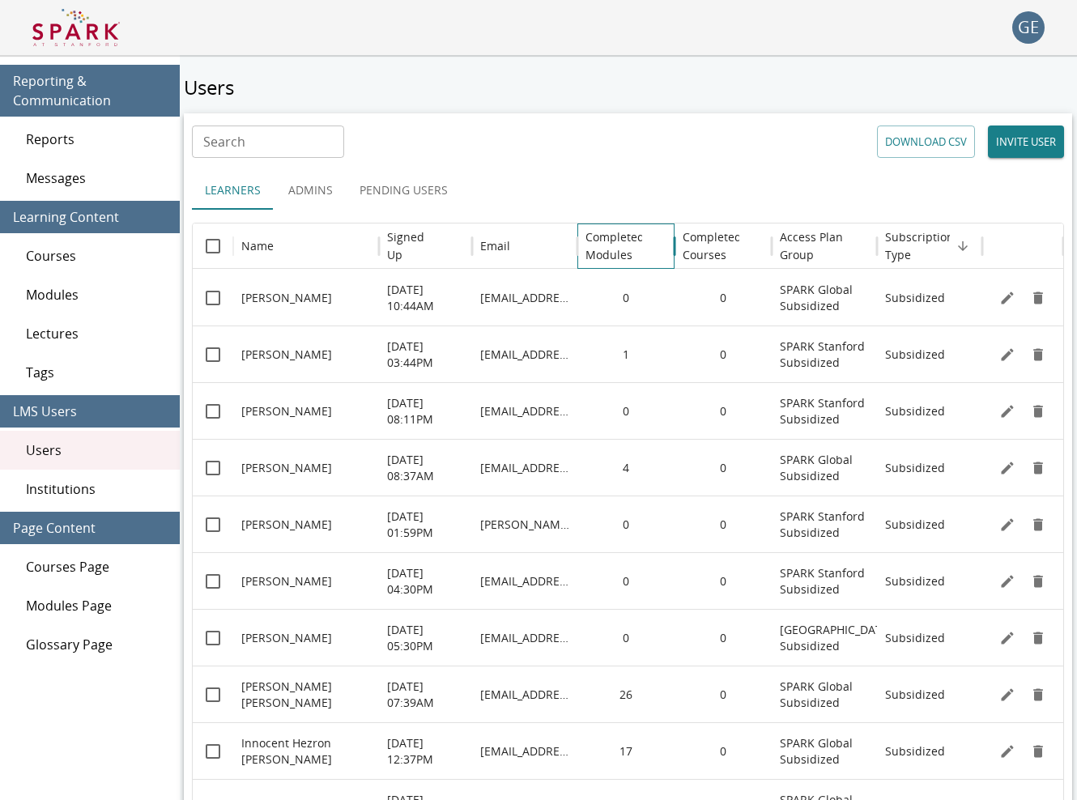
click at [613, 248] on h6 "Completed Modules" at bounding box center [614, 246] width 59 height 36
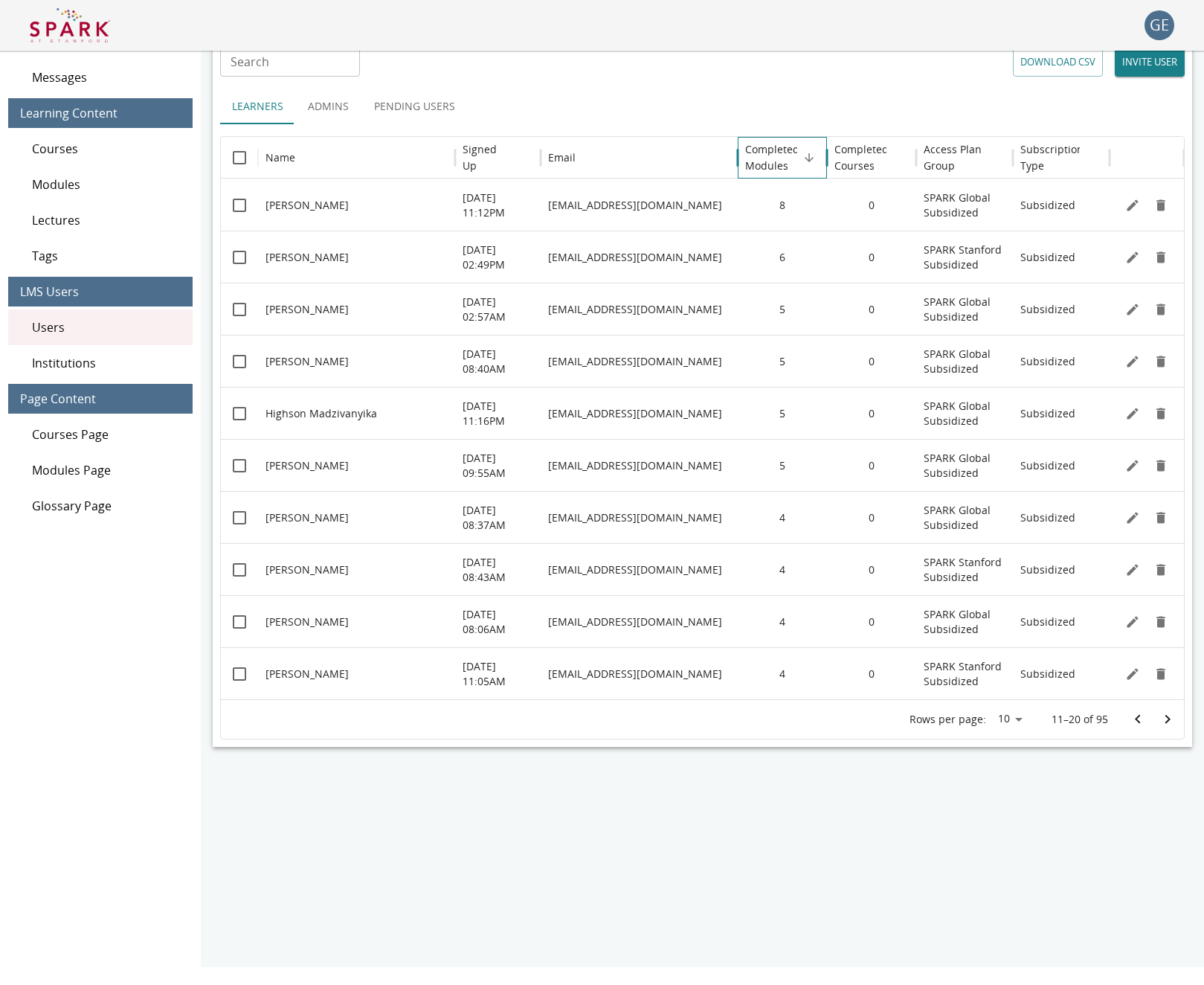
scroll to position [68, 0]
